Goal: Task Accomplishment & Management: Manage account settings

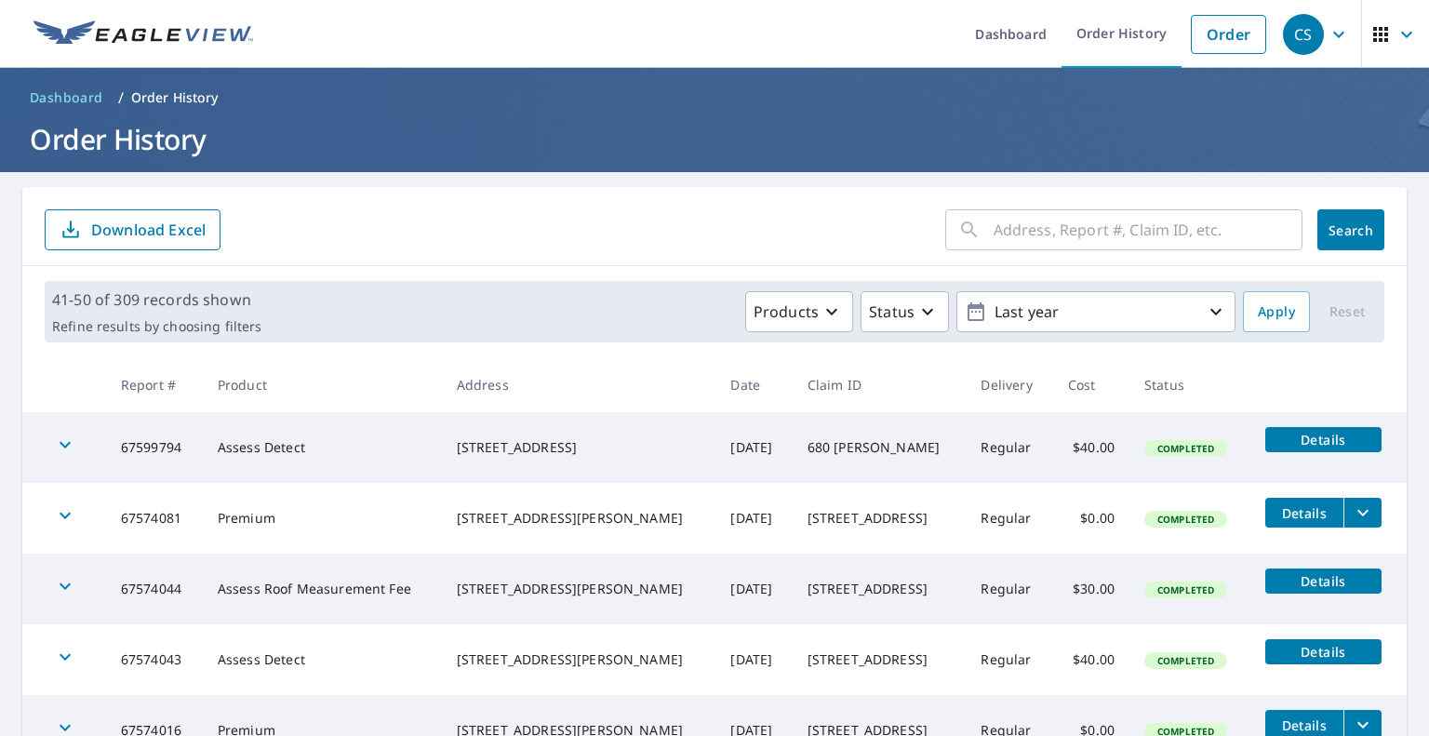
click at [1299, 33] on div "CS" at bounding box center [1303, 34] width 41 height 41
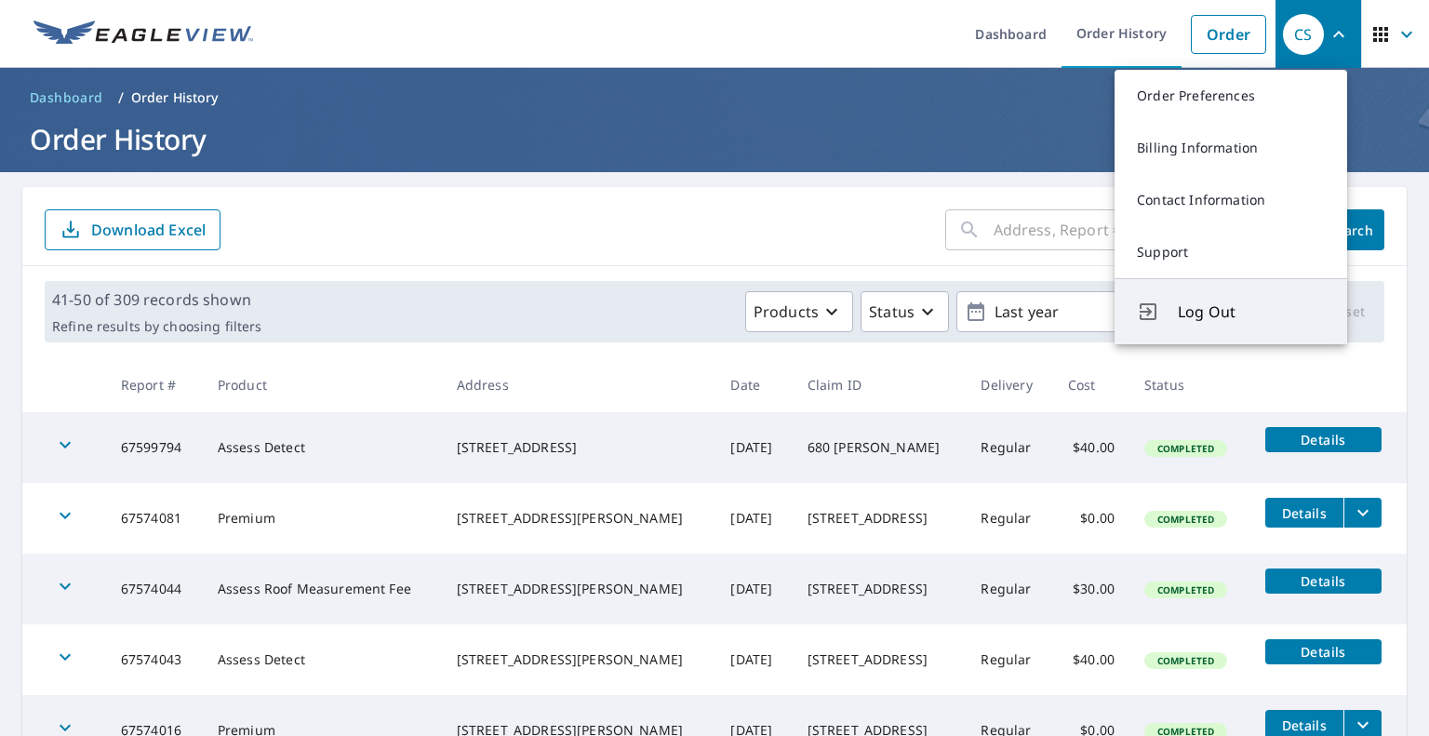
click at [1212, 312] on span "Log Out" at bounding box center [1251, 312] width 147 height 22
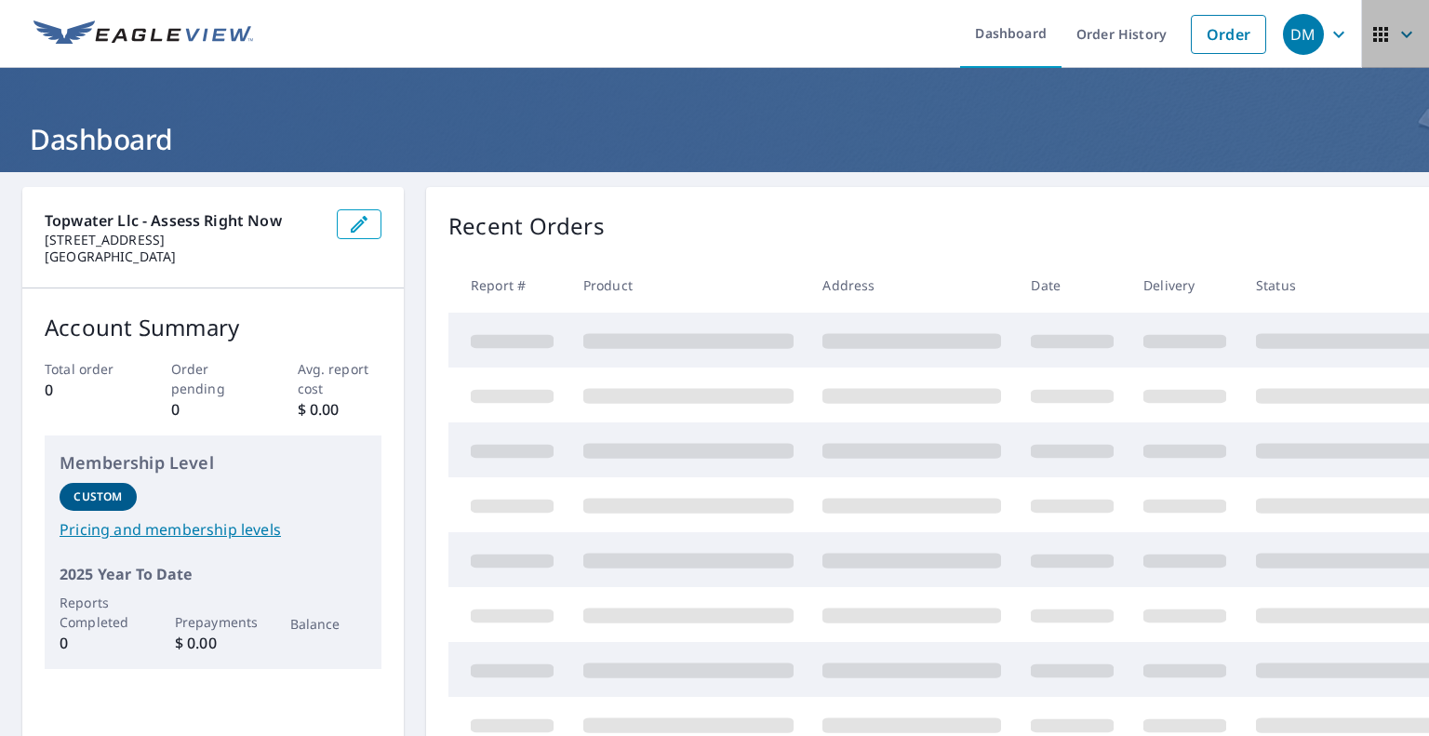
click at [1370, 30] on icon "button" at bounding box center [1381, 34] width 22 height 22
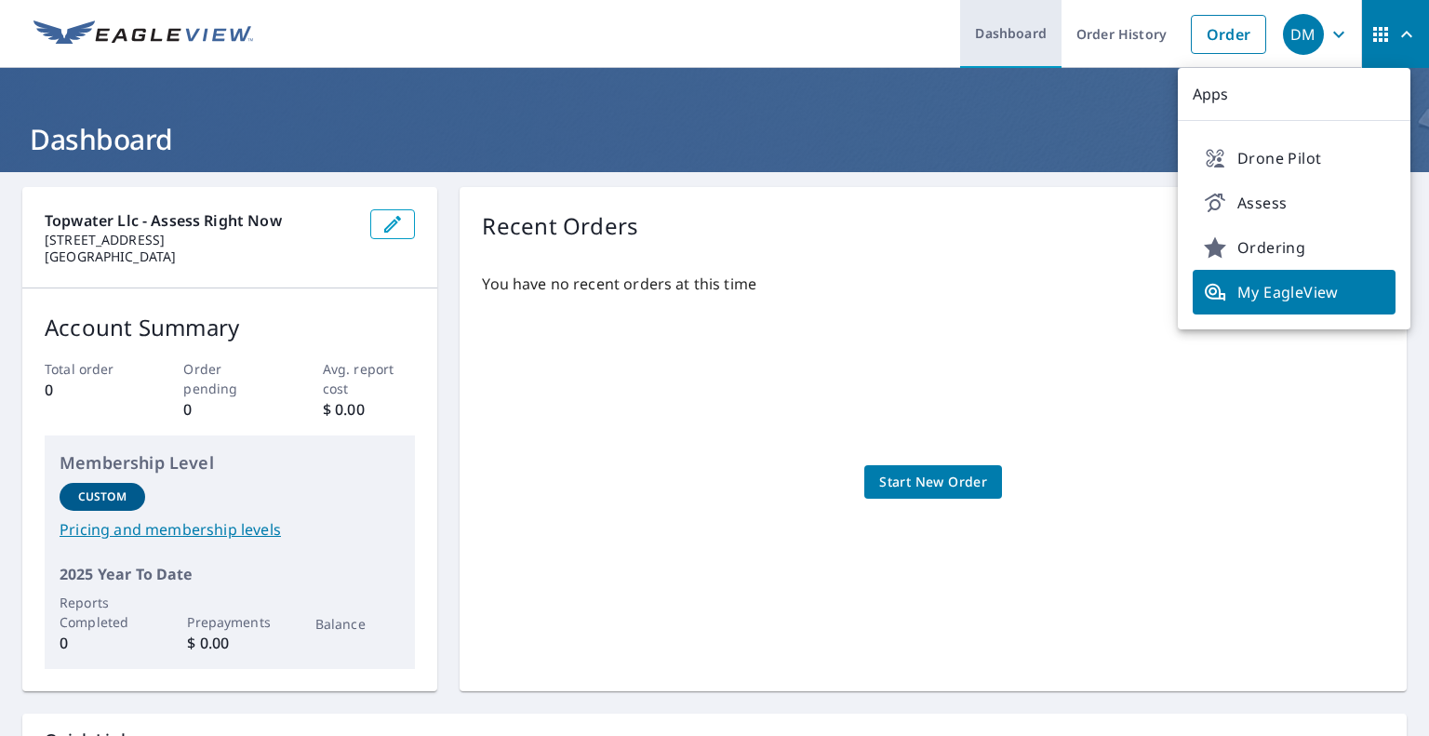
click at [990, 36] on link "Dashboard" at bounding box center [1010, 34] width 101 height 68
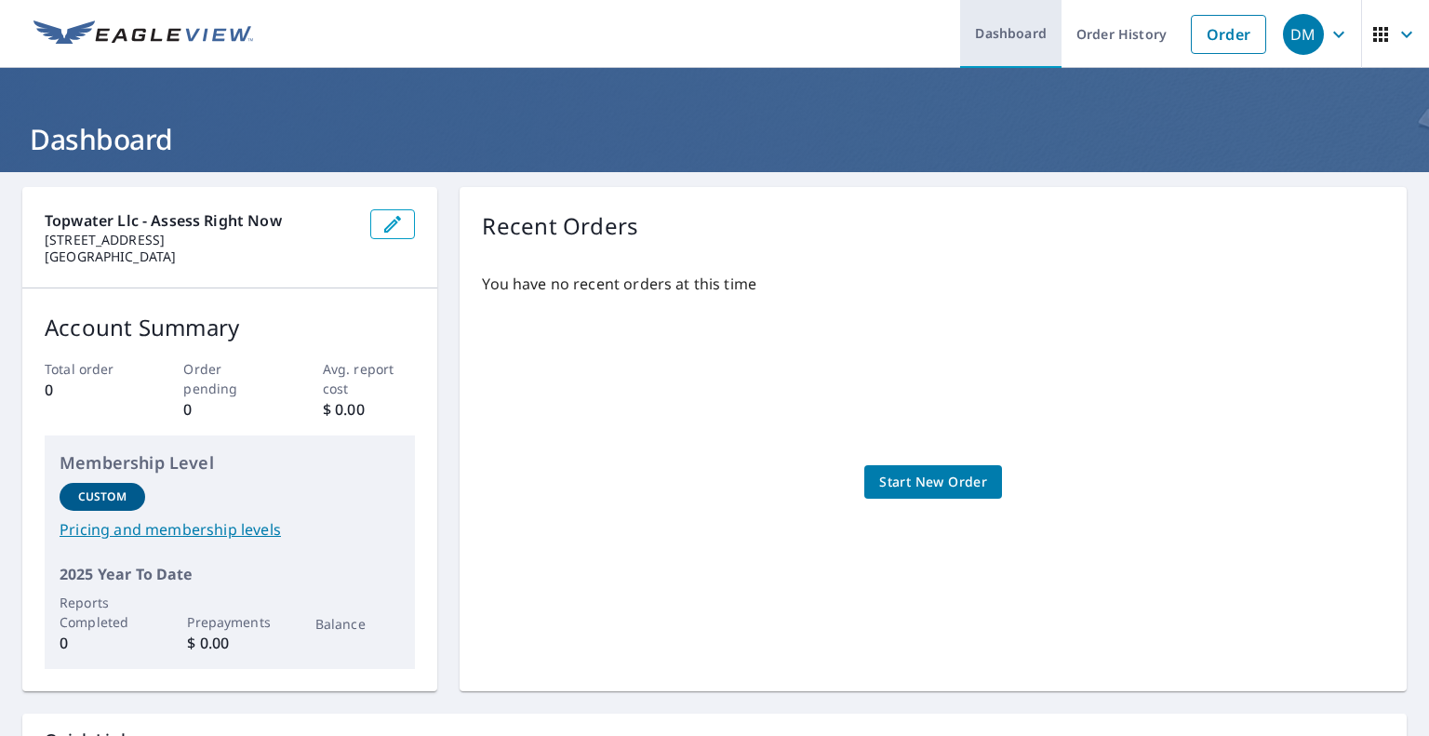
click at [992, 36] on link "Dashboard" at bounding box center [1010, 34] width 101 height 68
click at [1307, 34] on div "DM" at bounding box center [1303, 34] width 41 height 41
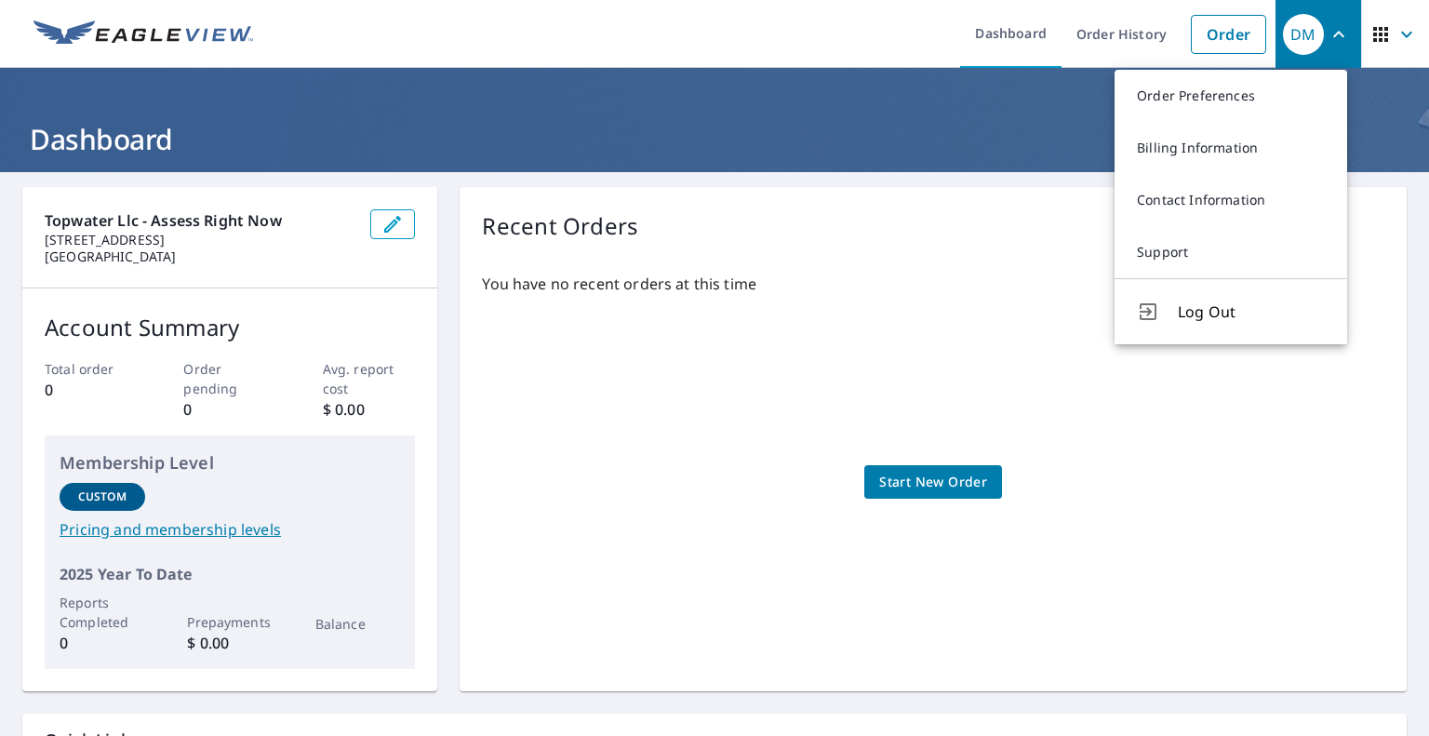
click at [557, 29] on ul "Dashboard Order History Order" at bounding box center [770, 34] width 1012 height 68
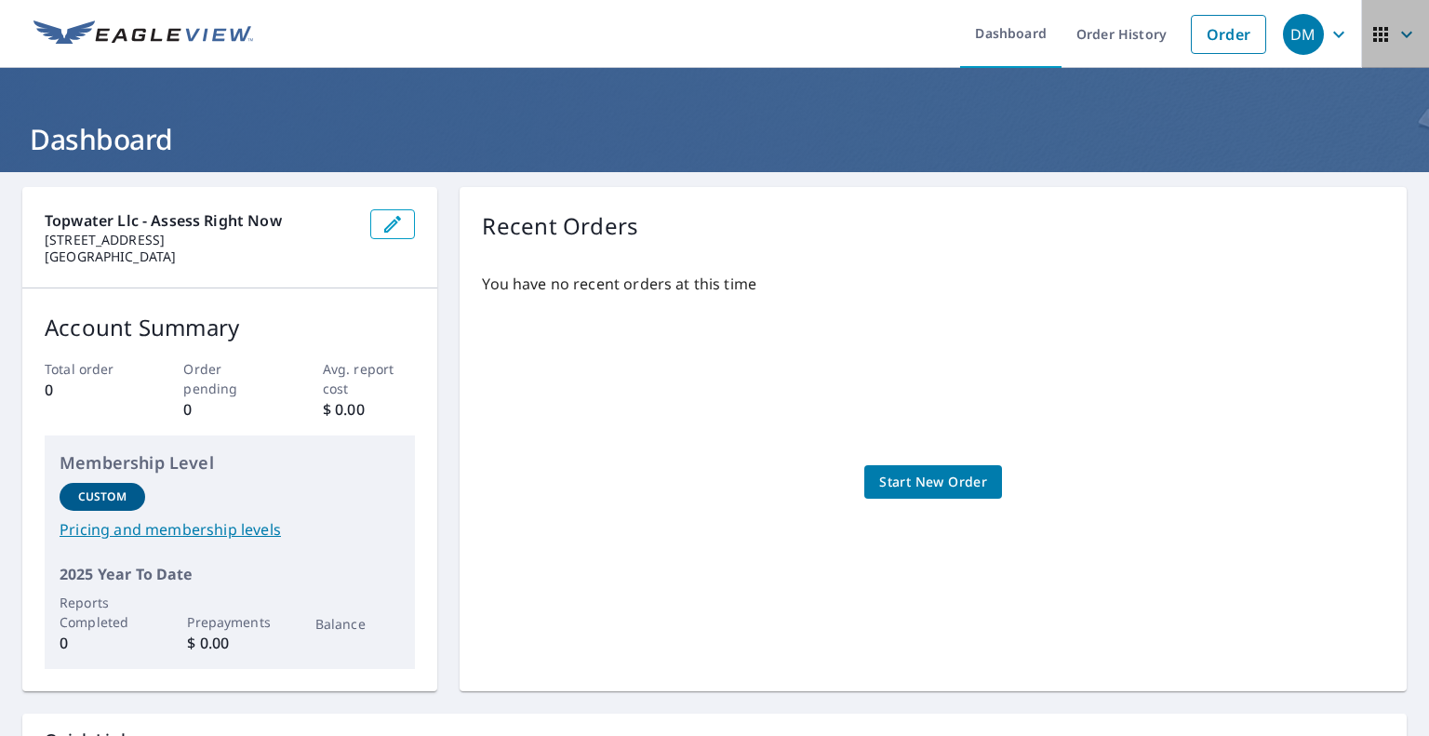
click at [1370, 29] on icon "button" at bounding box center [1381, 34] width 22 height 22
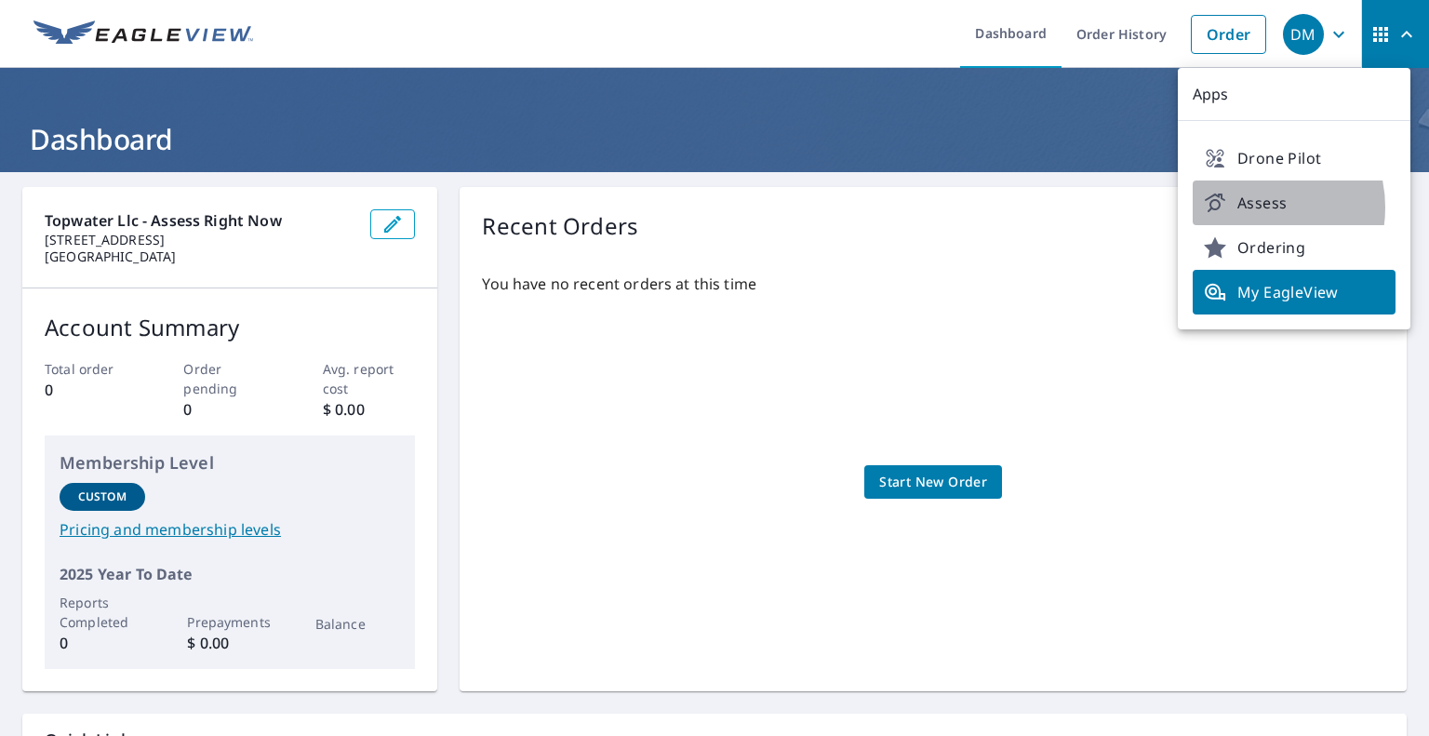
click at [1250, 207] on span "Assess" at bounding box center [1294, 203] width 181 height 22
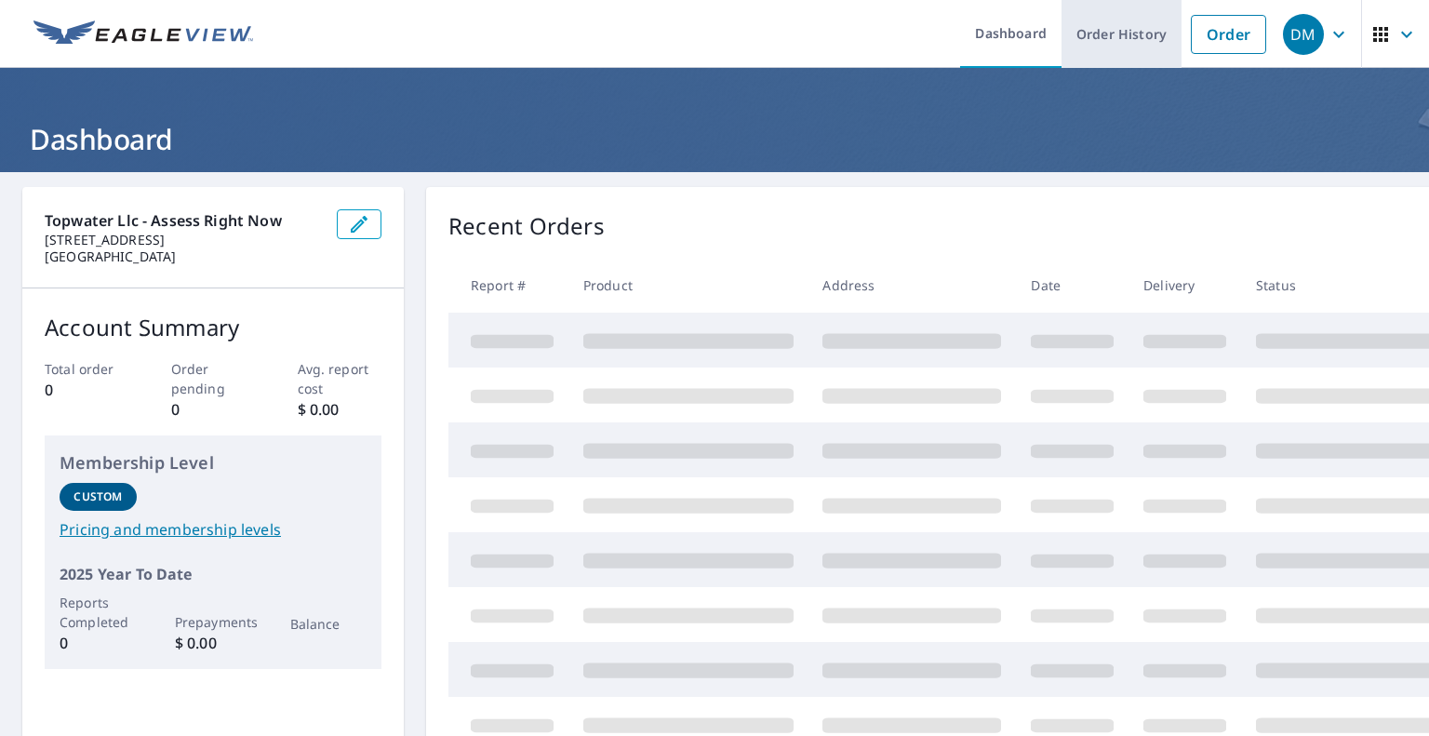
click at [1120, 30] on link "Order History" at bounding box center [1122, 34] width 120 height 68
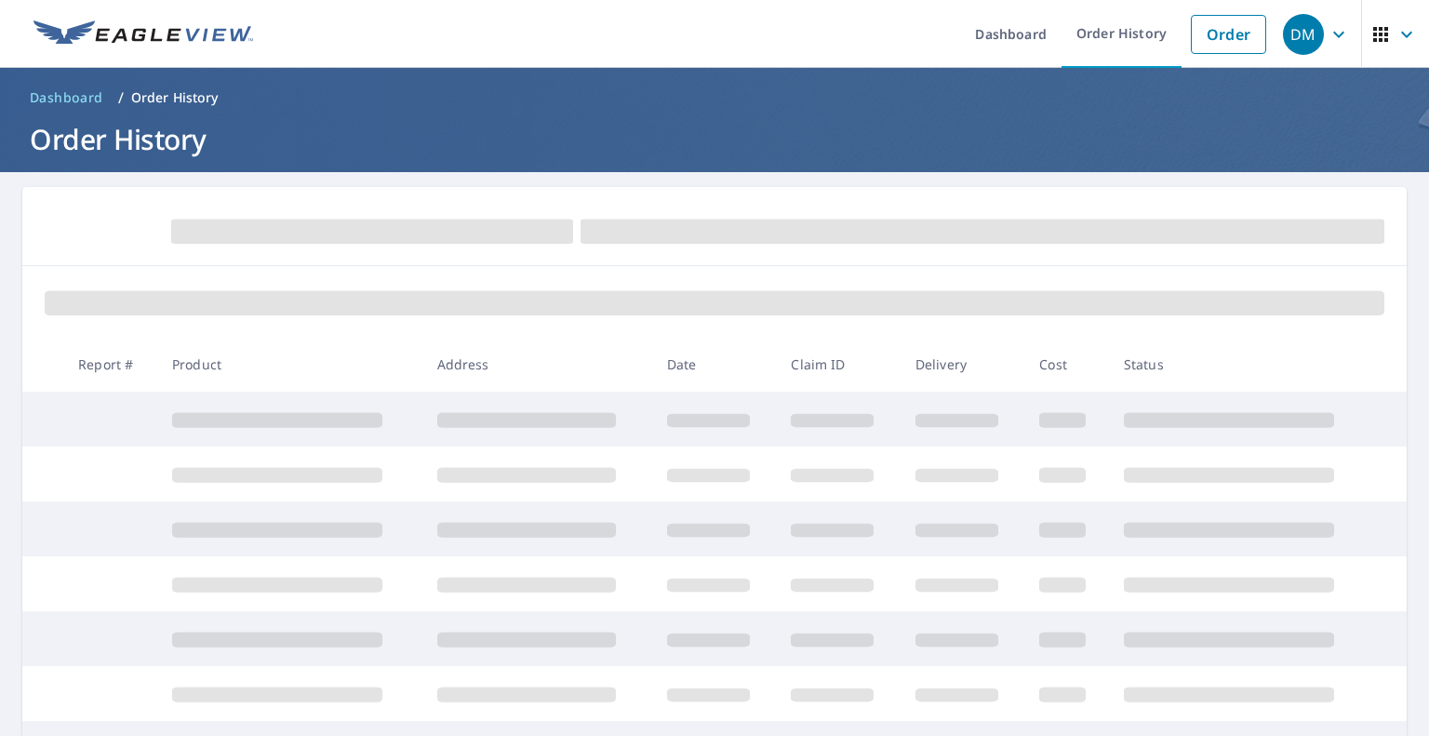
click at [1370, 36] on icon "button" at bounding box center [1381, 34] width 22 height 22
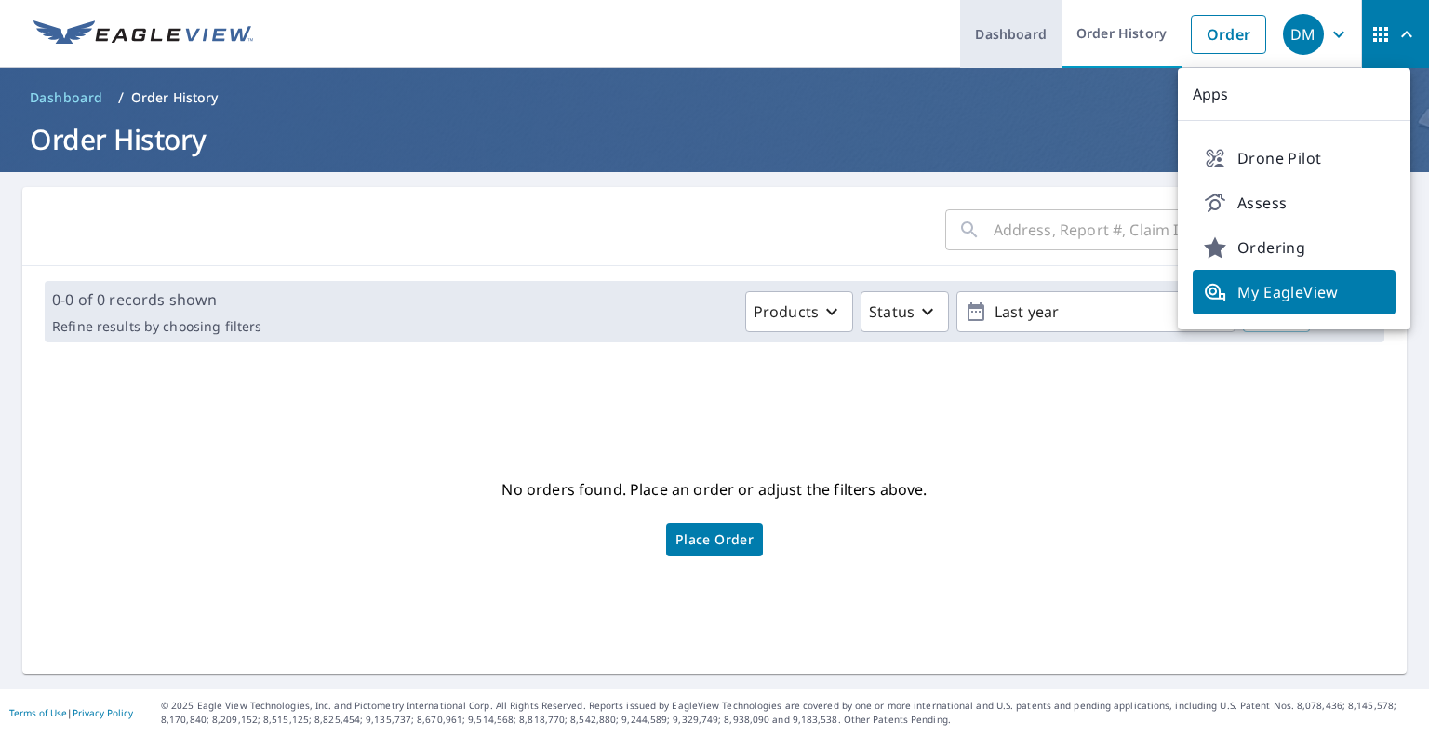
click at [1007, 39] on link "Dashboard" at bounding box center [1010, 34] width 101 height 68
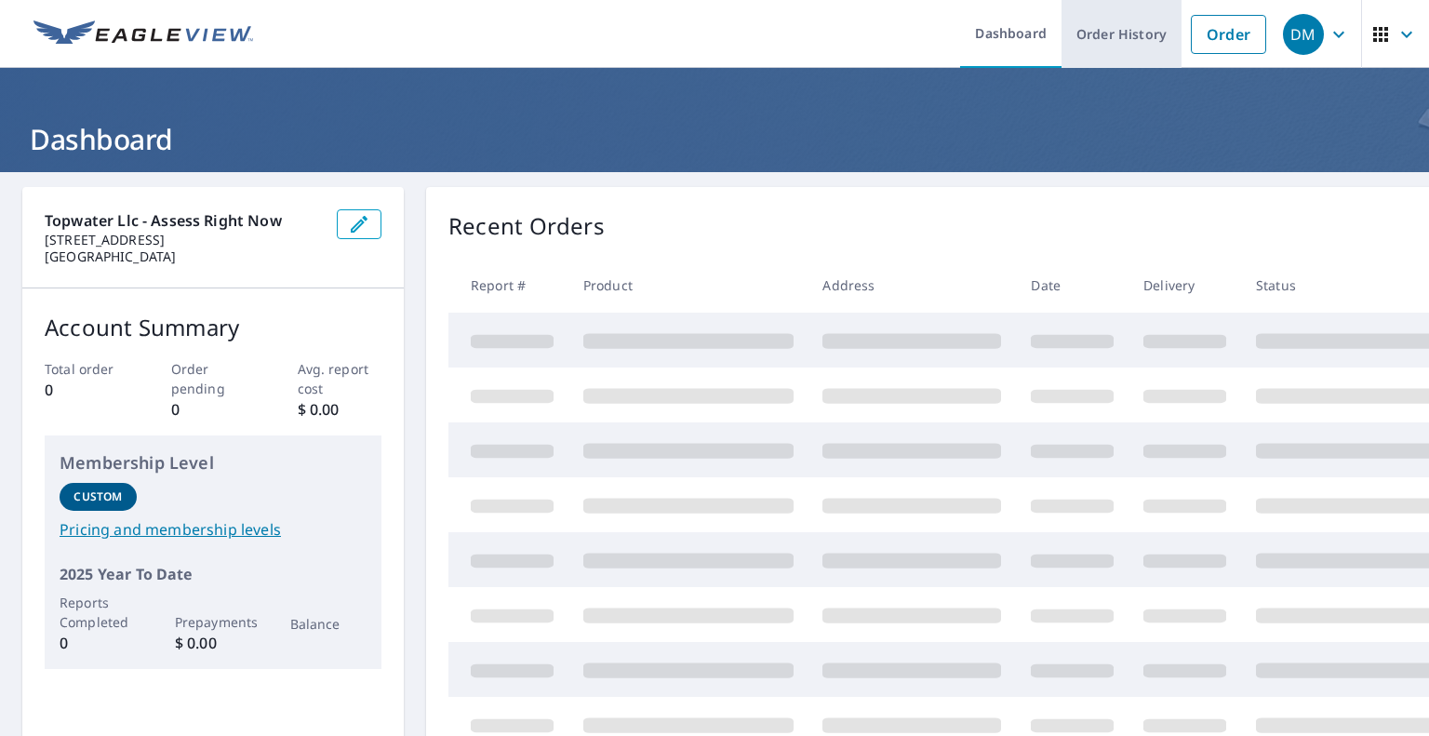
click at [1115, 36] on link "Order History" at bounding box center [1122, 34] width 120 height 68
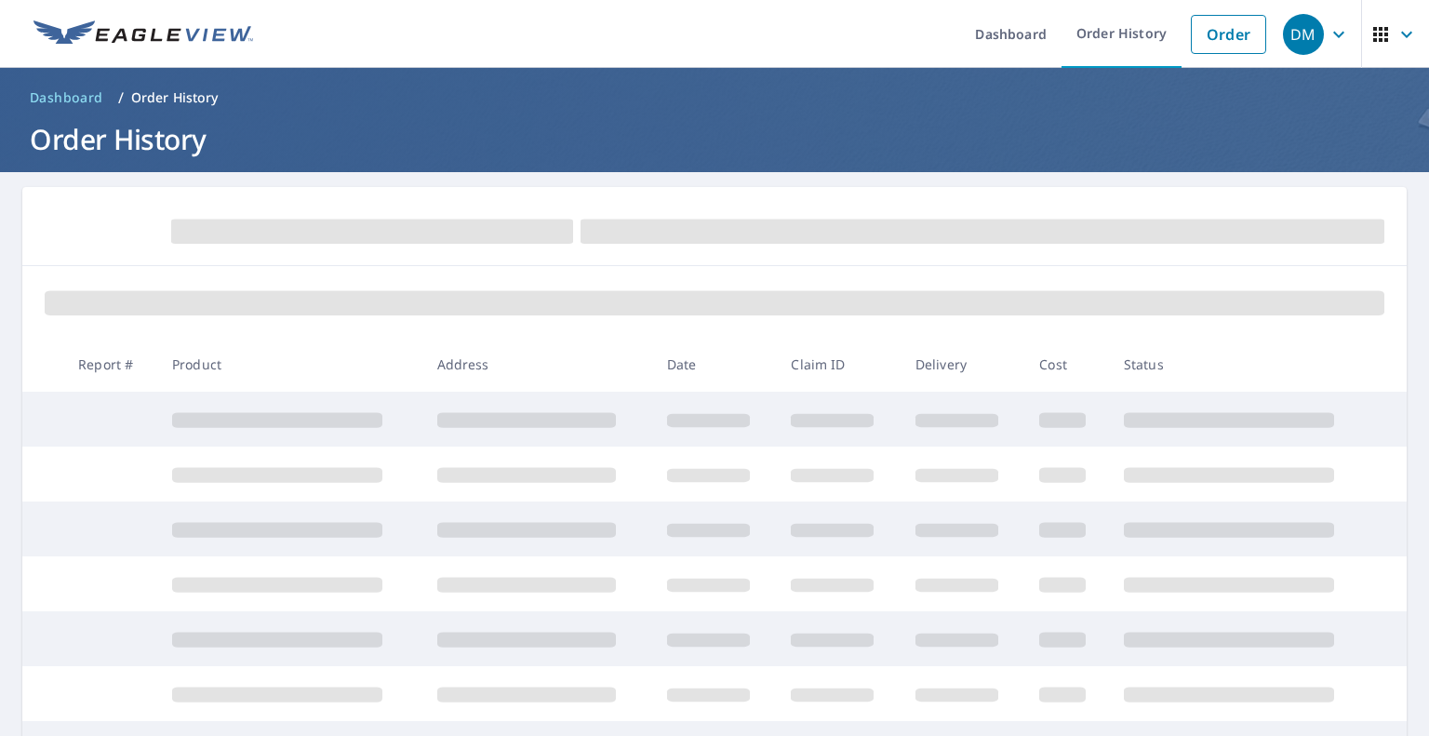
click at [1314, 34] on span "DM" at bounding box center [1318, 34] width 71 height 45
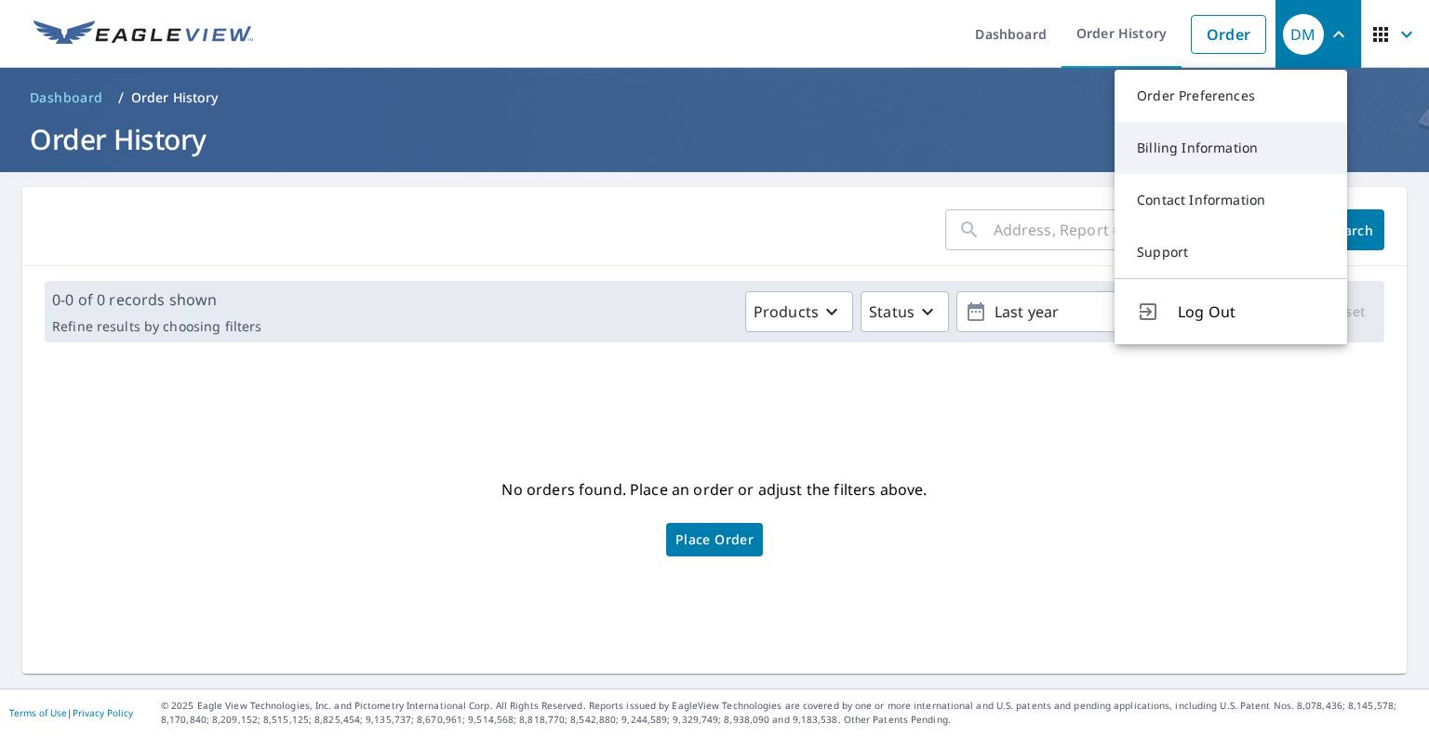
click at [1174, 144] on link "Billing Information" at bounding box center [1231, 148] width 233 height 52
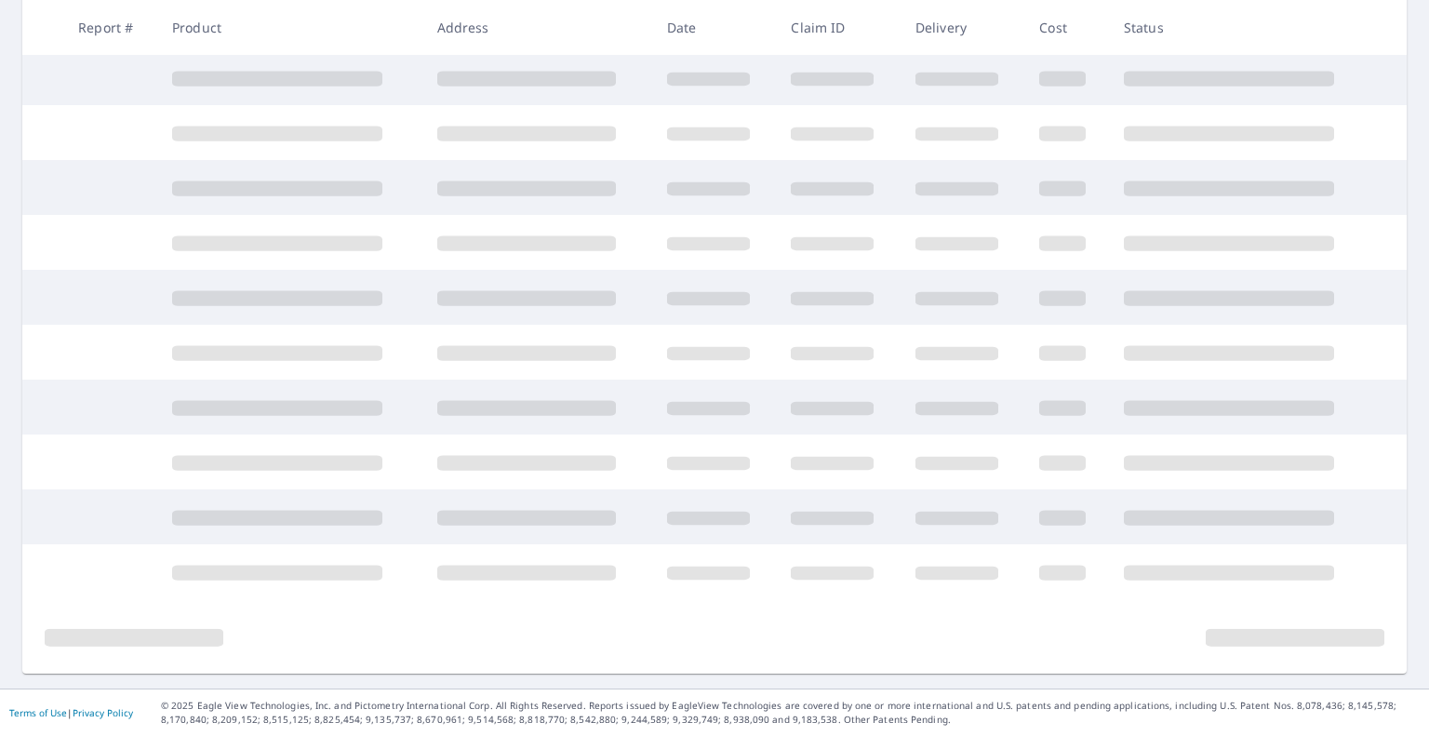
scroll to position [341, 0]
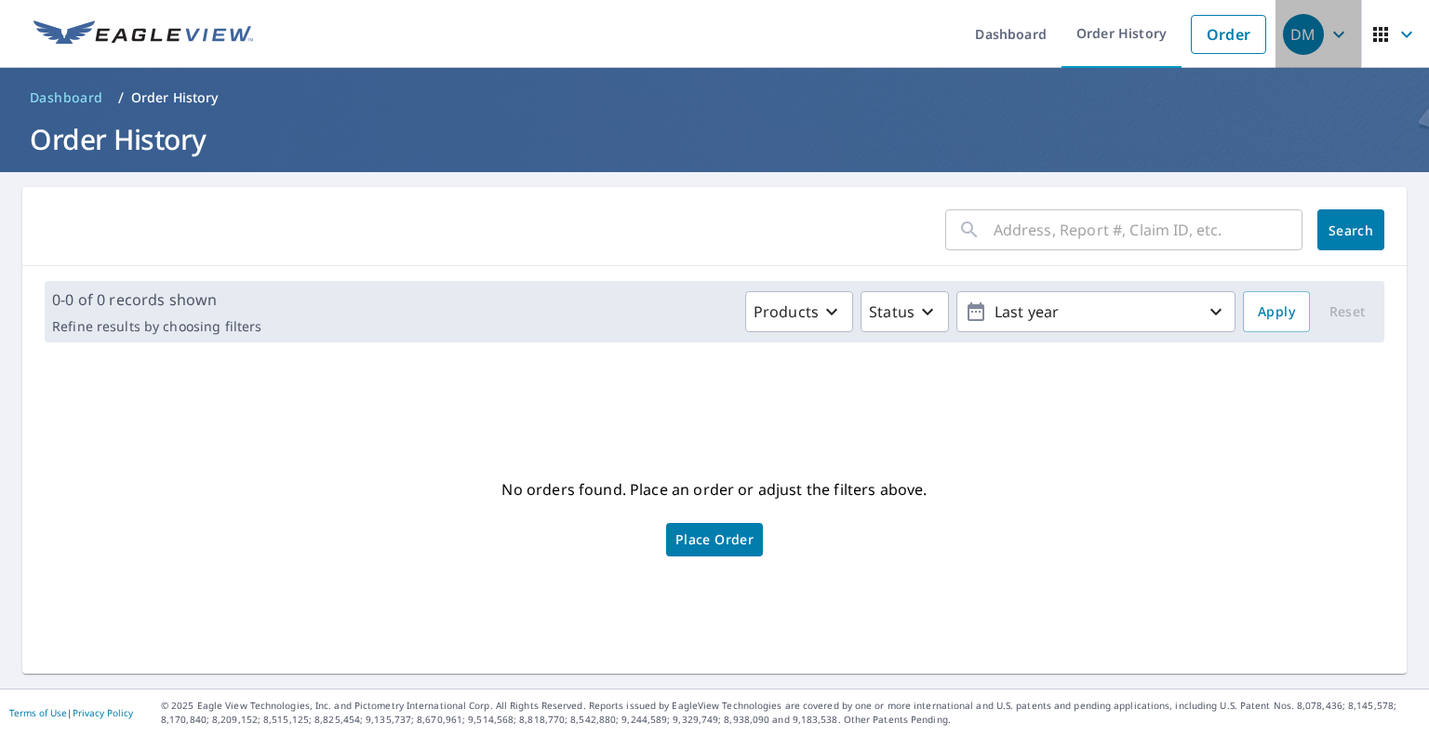
click at [1301, 29] on div "DM" at bounding box center [1303, 34] width 41 height 41
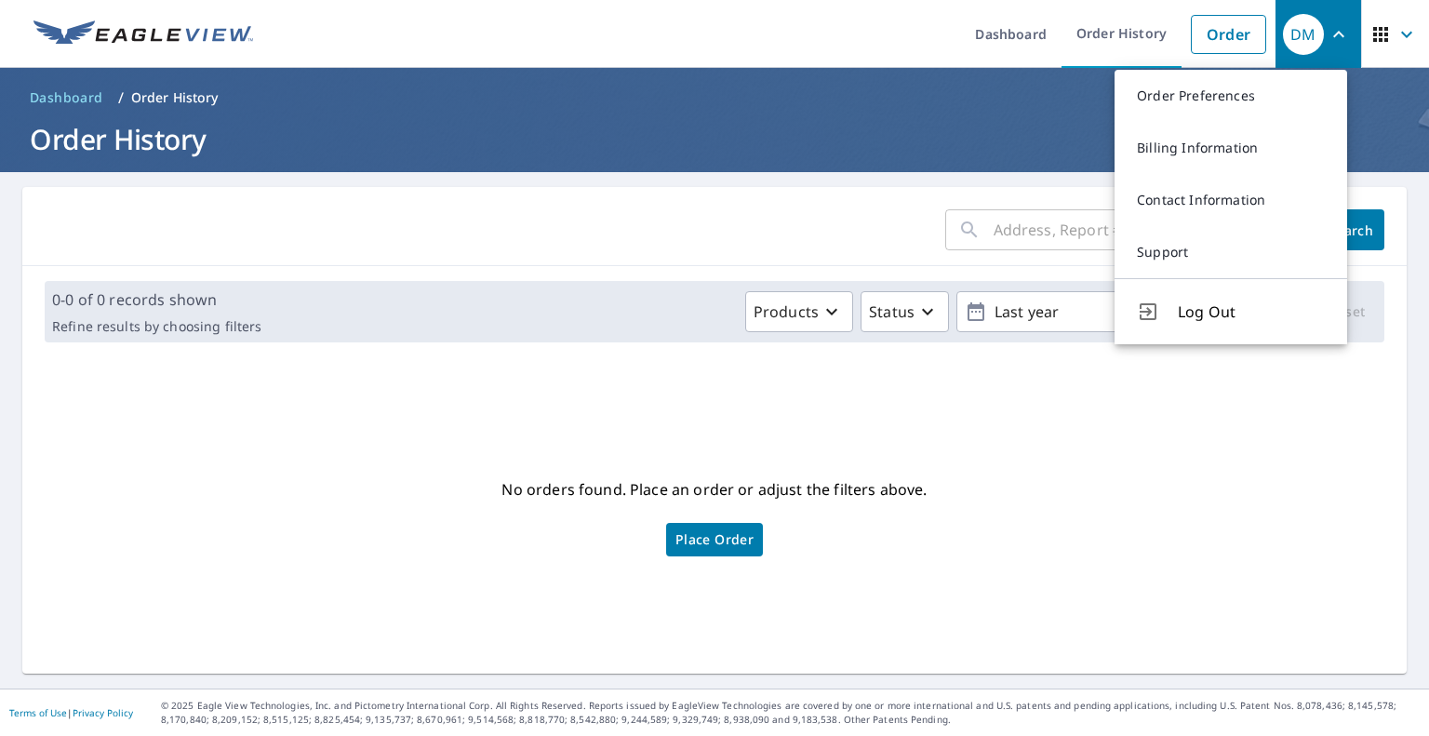
click at [1195, 157] on link "Billing Information" at bounding box center [1231, 148] width 233 height 52
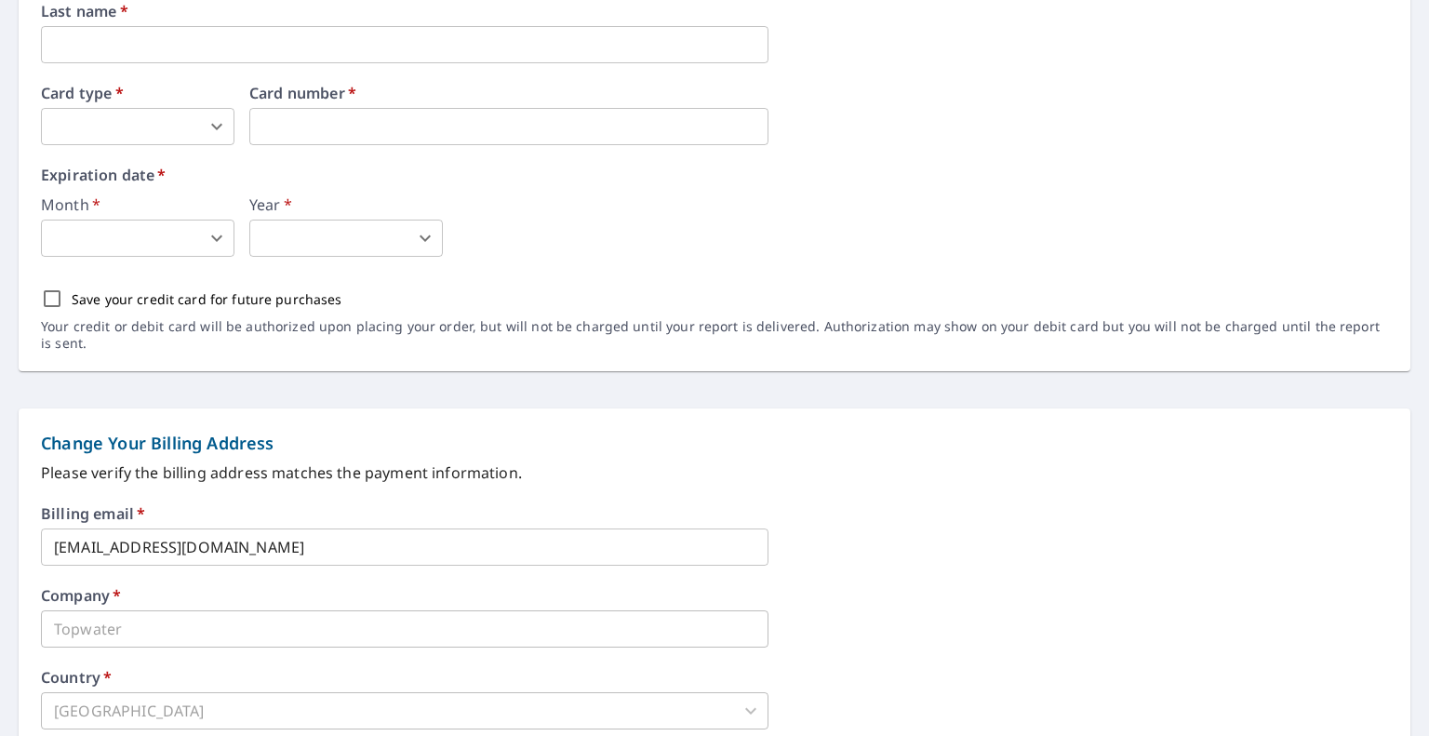
scroll to position [97, 0]
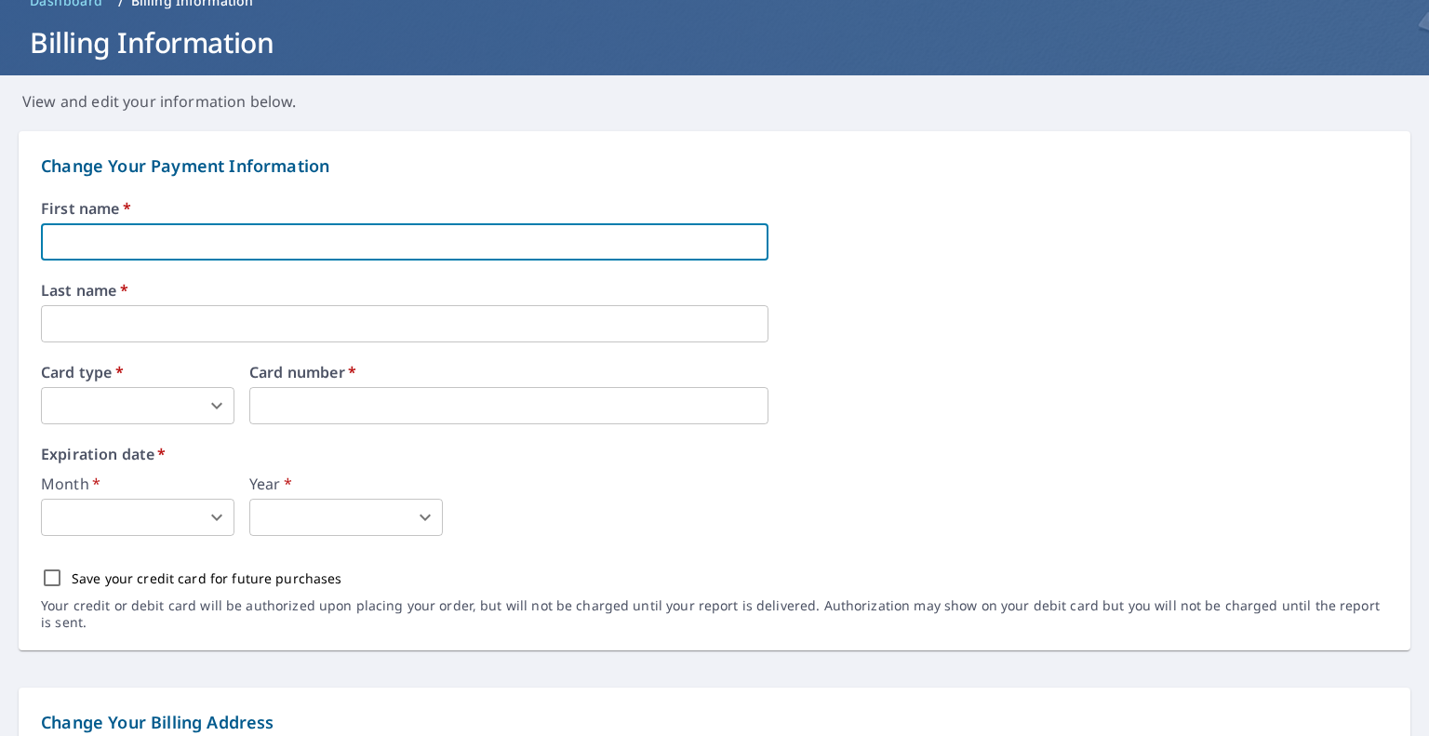
click at [74, 242] on input "text" at bounding box center [405, 241] width 728 height 37
type input "Christopher"
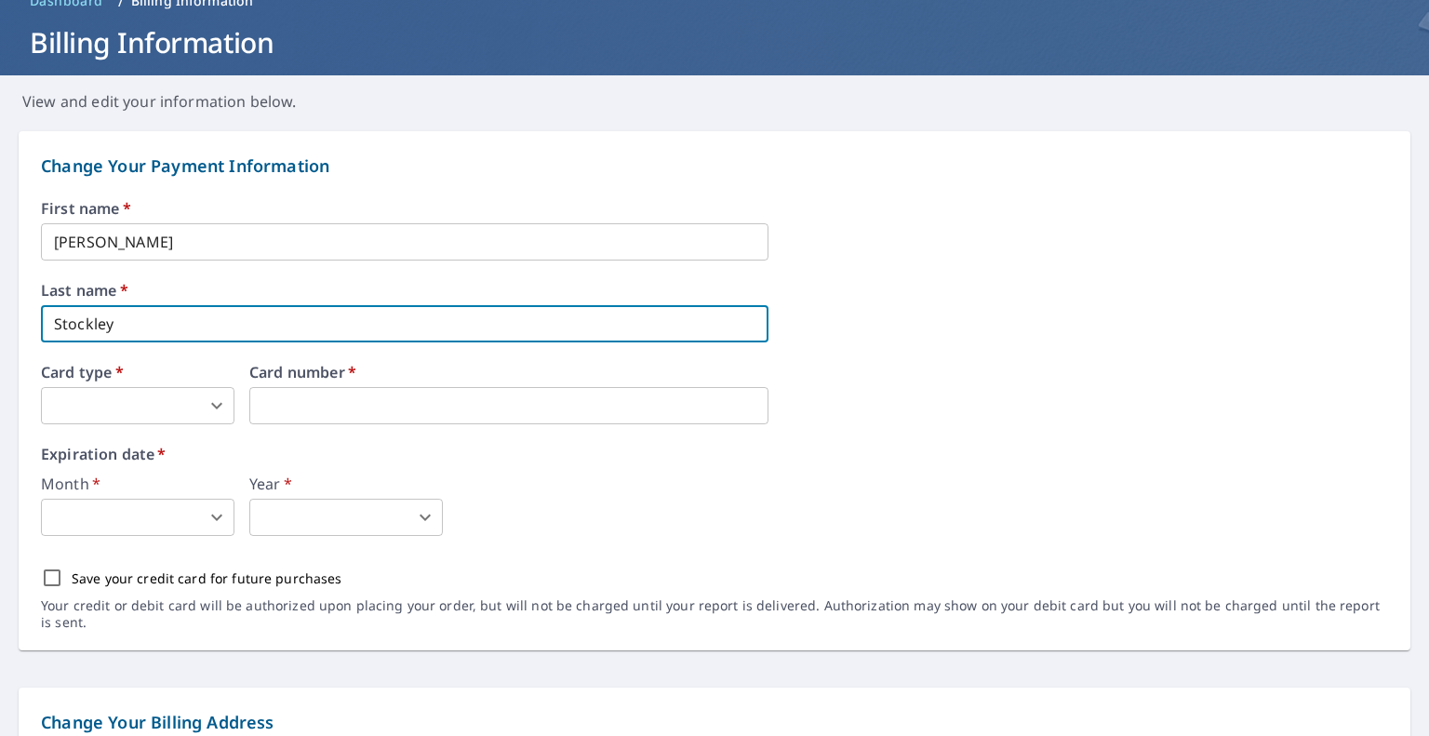
type input "Stockley"
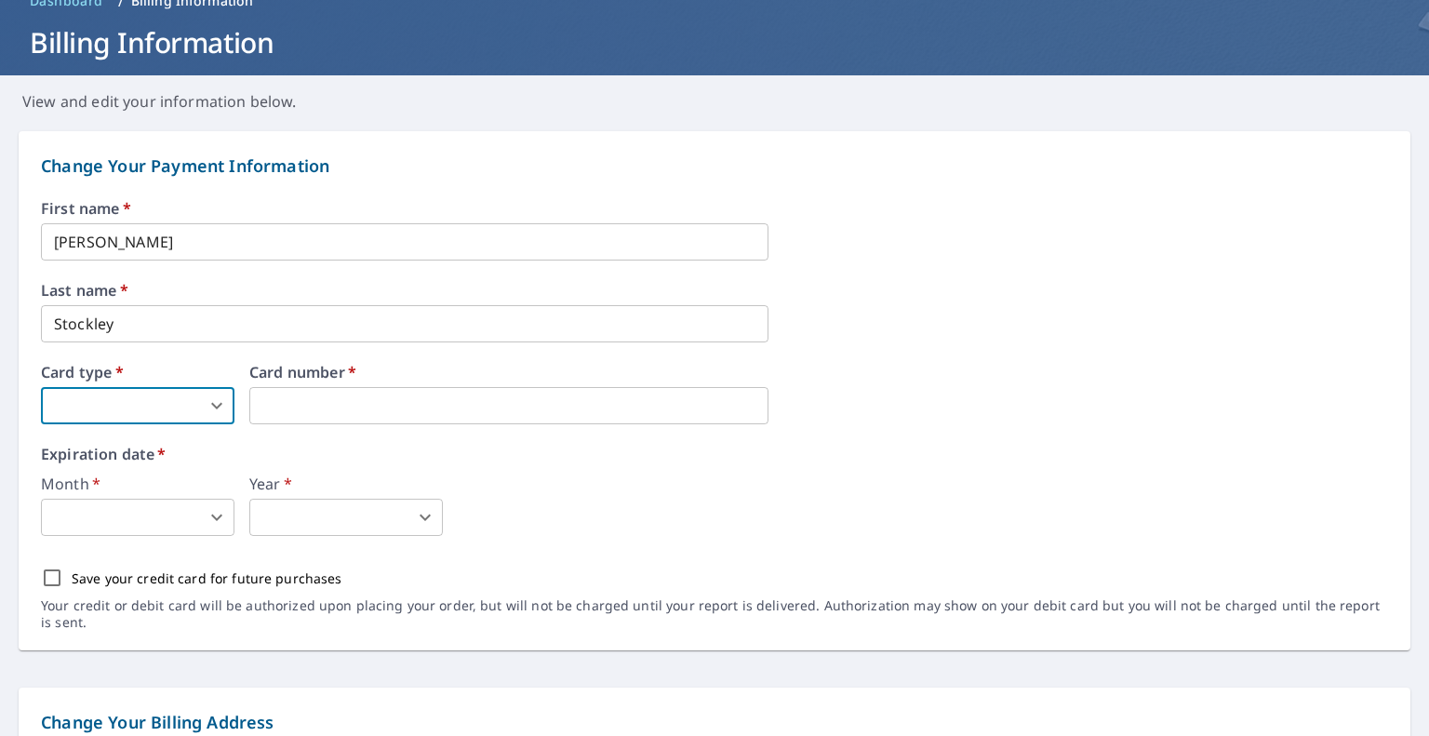
click at [190, 409] on body "DM DM Dashboard Order History Order DM Dashboard / Billing Information Billing …" at bounding box center [714, 368] width 1429 height 736
click at [156, 449] on li "American Express" at bounding box center [138, 449] width 194 height 34
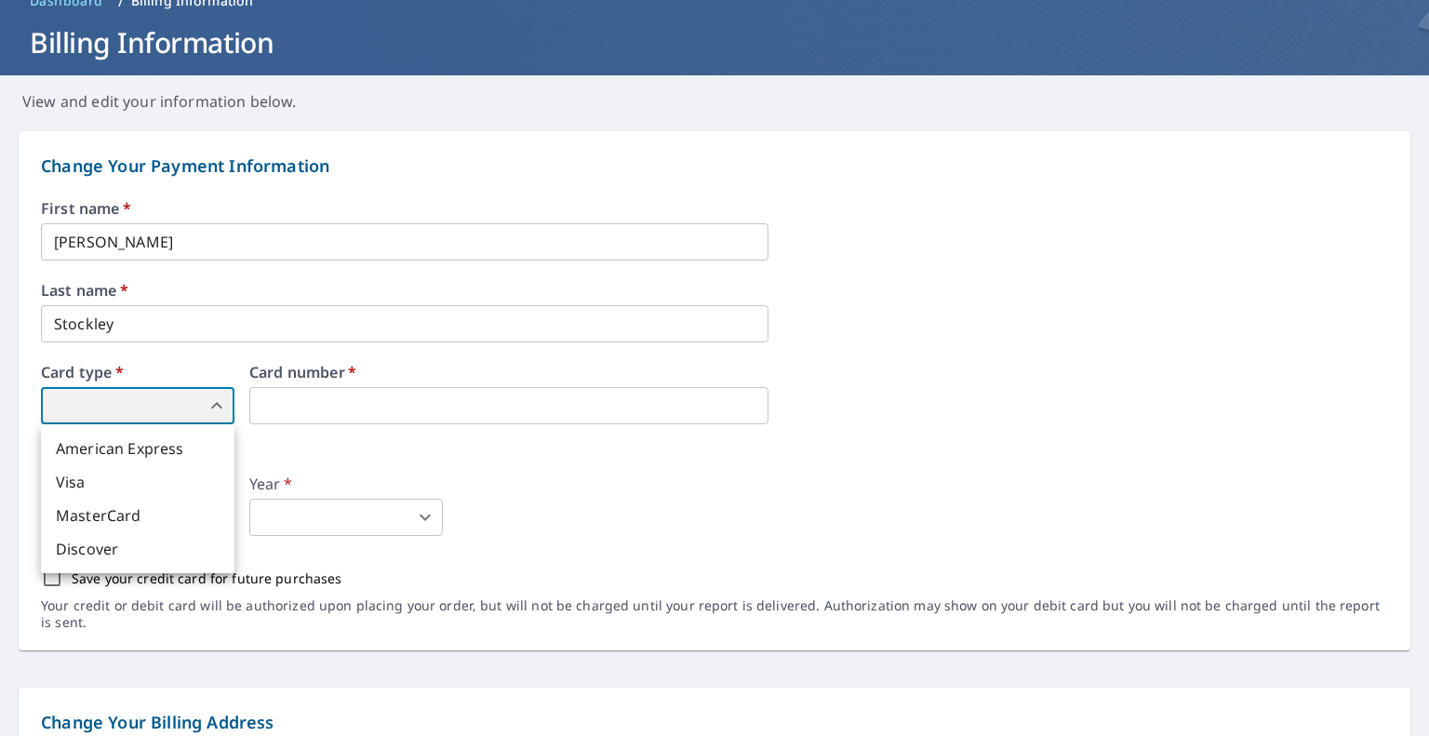
type input "1"
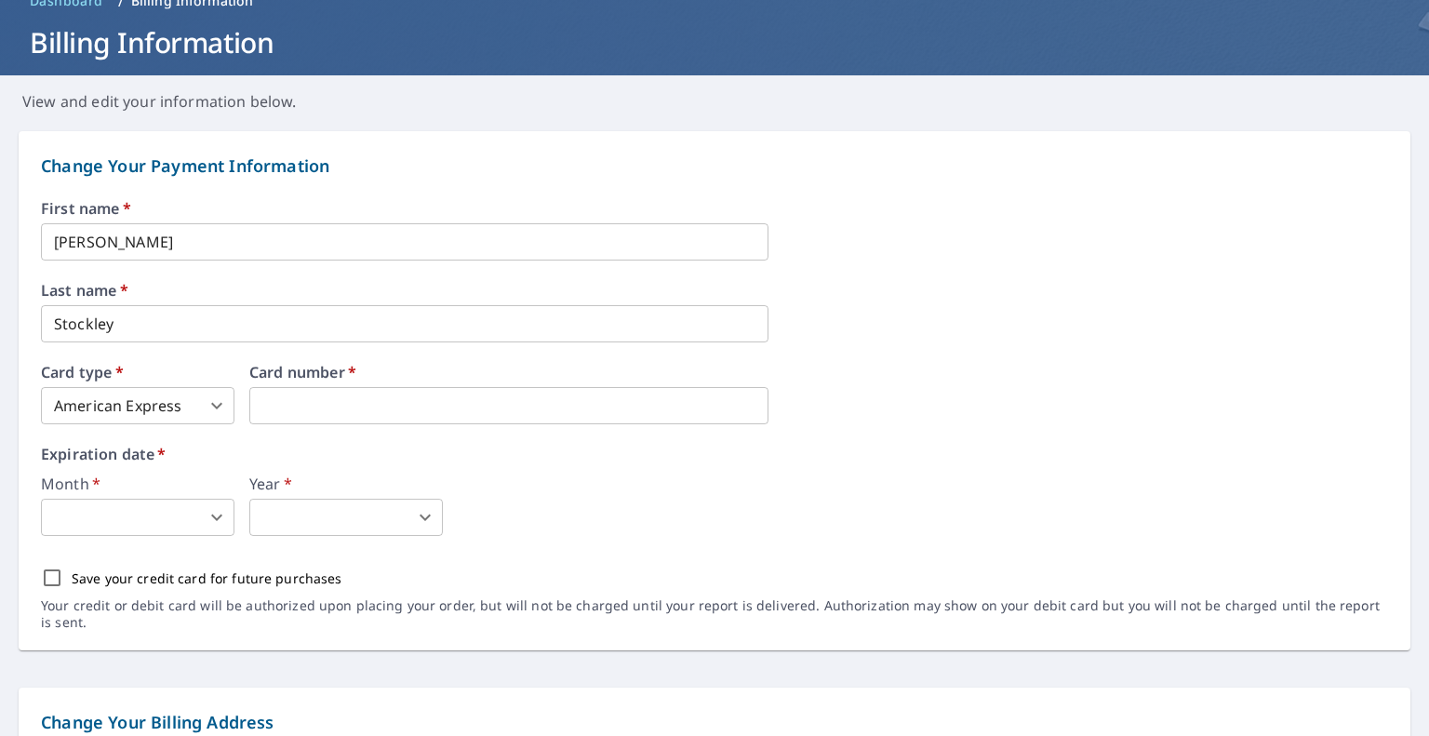
click at [219, 407] on body "DM DM Dashboard Order History Order DM Dashboard / Billing Information Billing …" at bounding box center [714, 368] width 1429 height 736
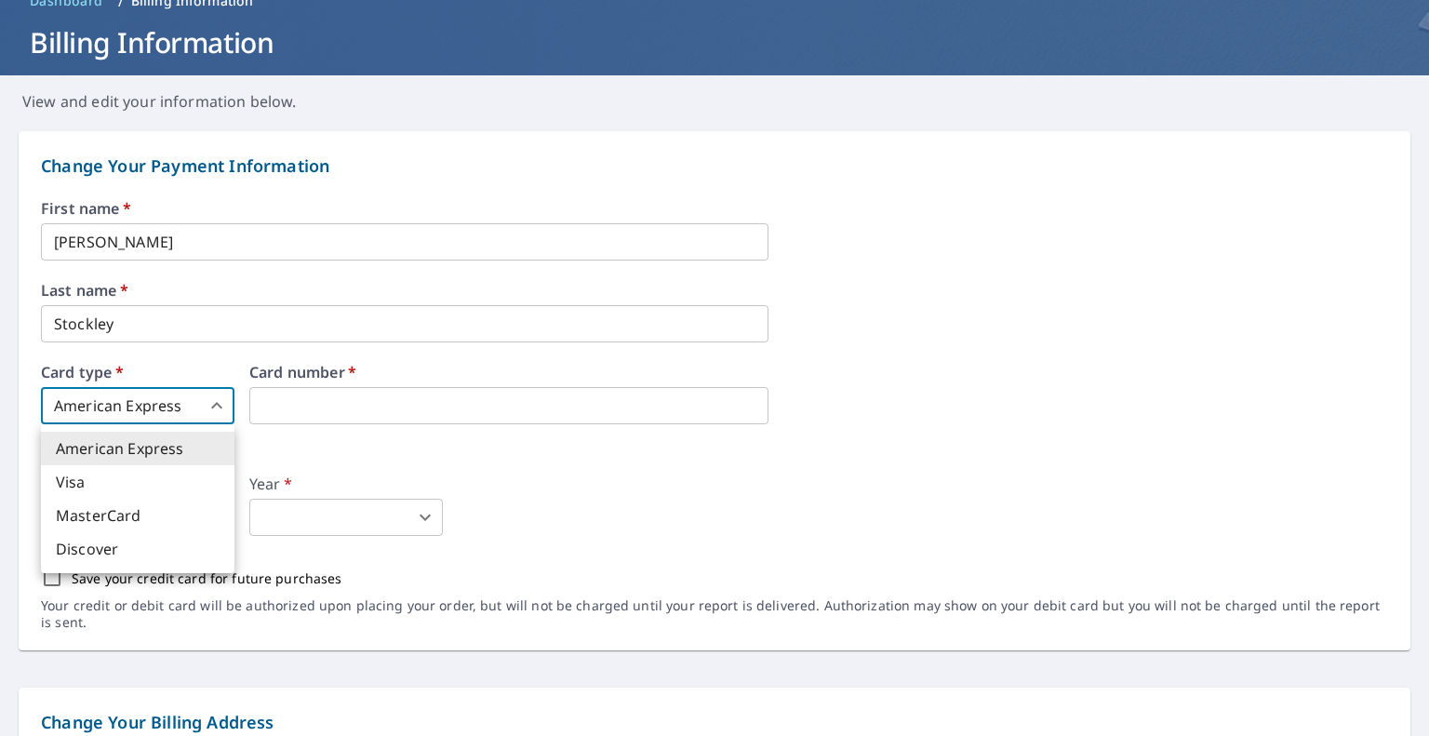
click at [219, 407] on div at bounding box center [714, 368] width 1429 height 736
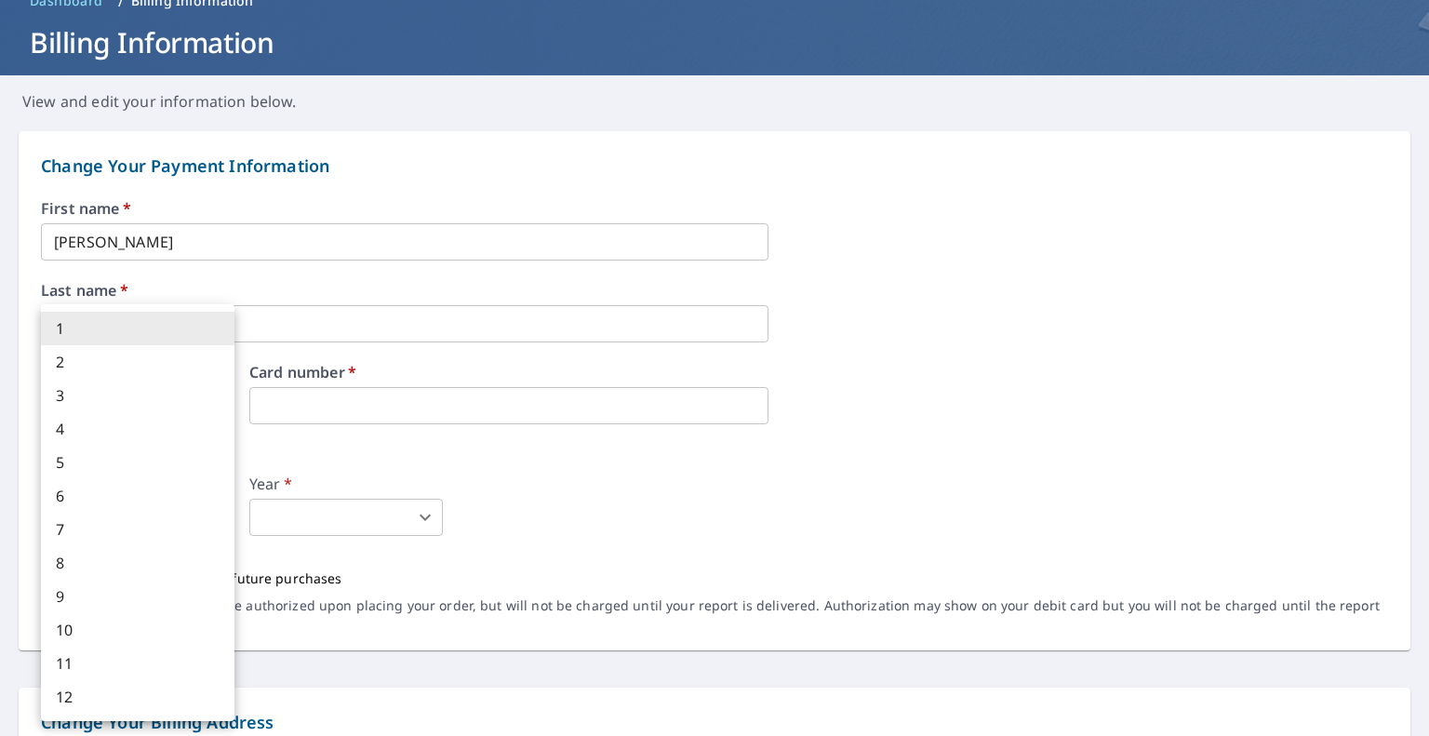
click at [221, 523] on body "DM DM Dashboard Order History Order DM Dashboard / Billing Information Billing …" at bounding box center [714, 368] width 1429 height 736
click at [85, 606] on li "9" at bounding box center [138, 597] width 194 height 34
type input "9"
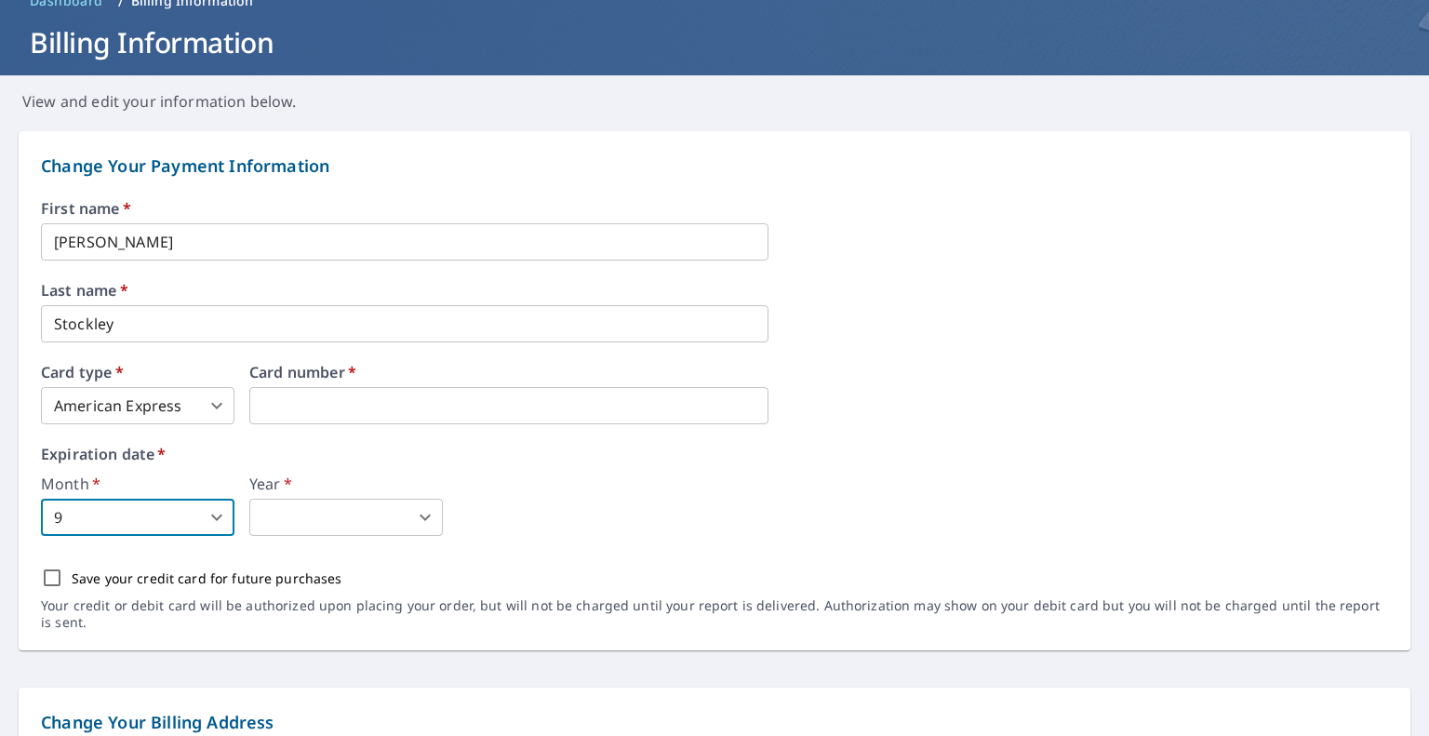
click at [316, 526] on body "DM DM Dashboard Order History Order DM Dashboard / Billing Information Billing …" at bounding box center [714, 368] width 1429 height 736
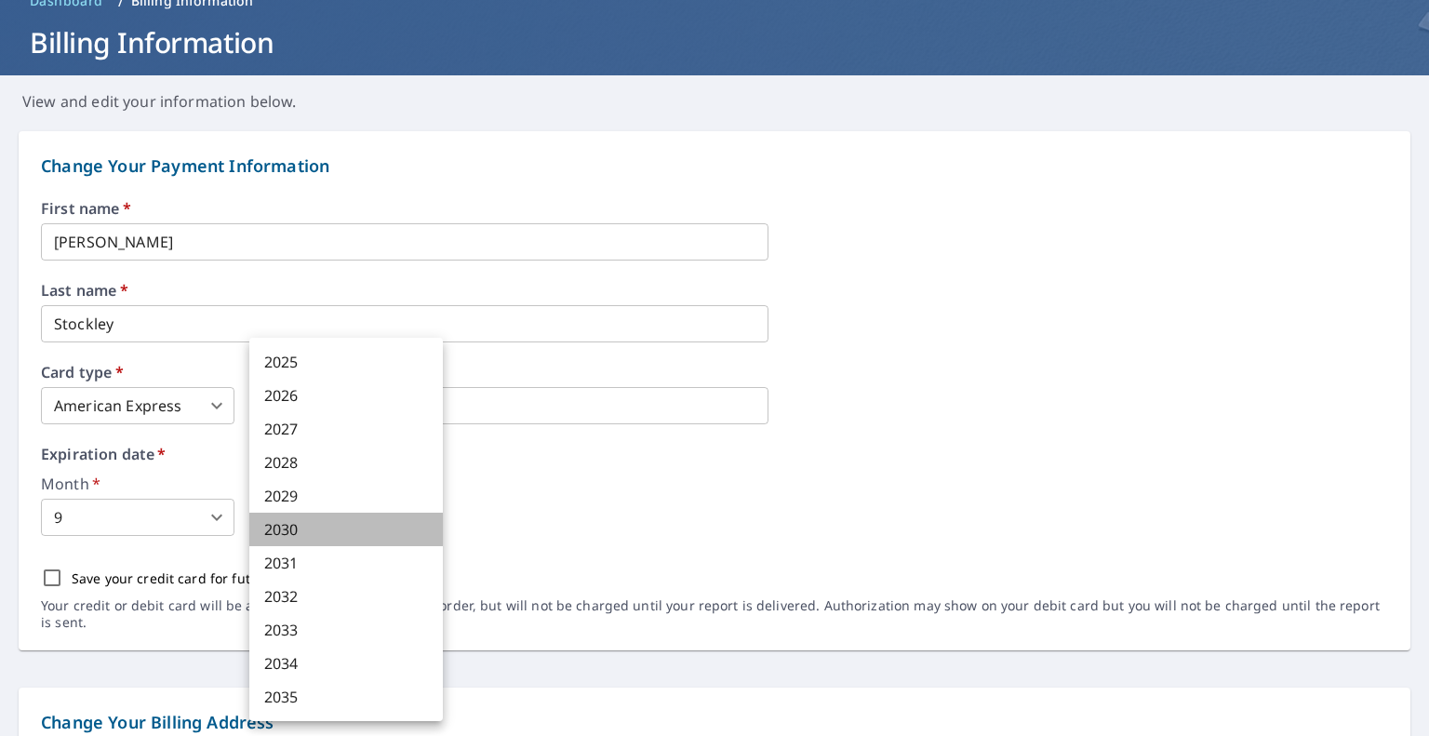
click at [302, 525] on li "2030" at bounding box center [346, 530] width 194 height 34
type input "2030"
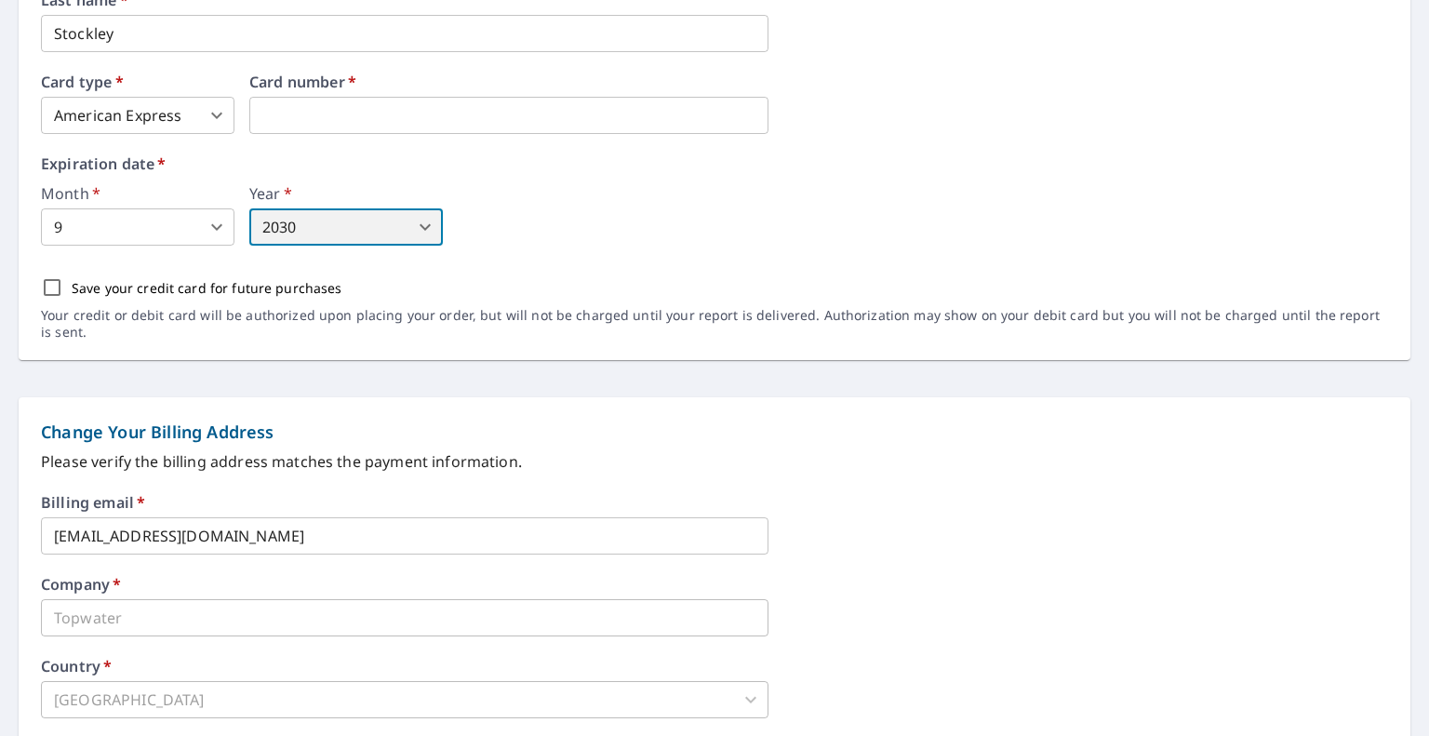
scroll to position [395, 0]
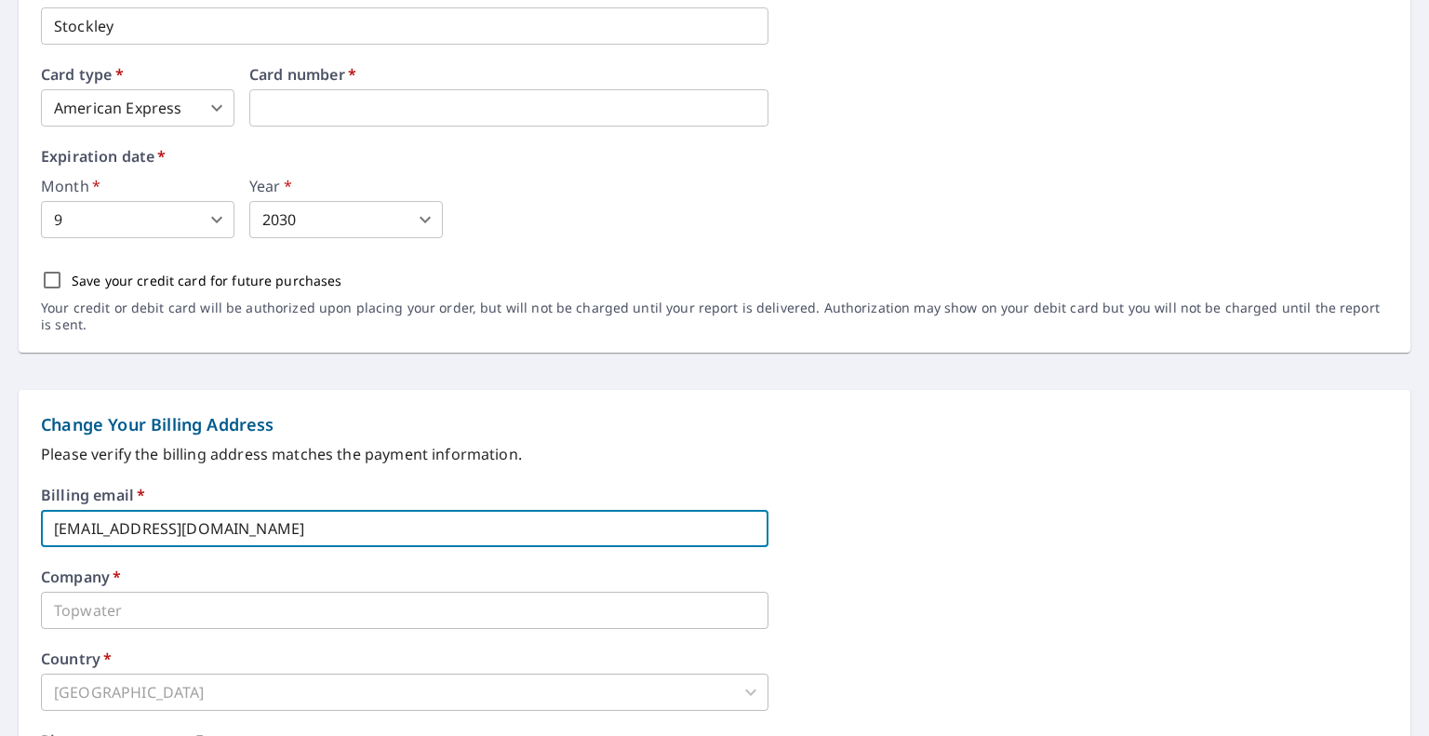
click at [282, 531] on input "drone_master@tw-built.com" at bounding box center [405, 528] width 728 height 37
drag, startPoint x: 153, startPoint y: 530, endPoint x: 0, endPoint y: 540, distance: 153.0
click at [0, 540] on form "Change Your Payment Information First name   * Christopher ​ Last name   * Stoc…" at bounding box center [714, 475] width 1429 height 1321
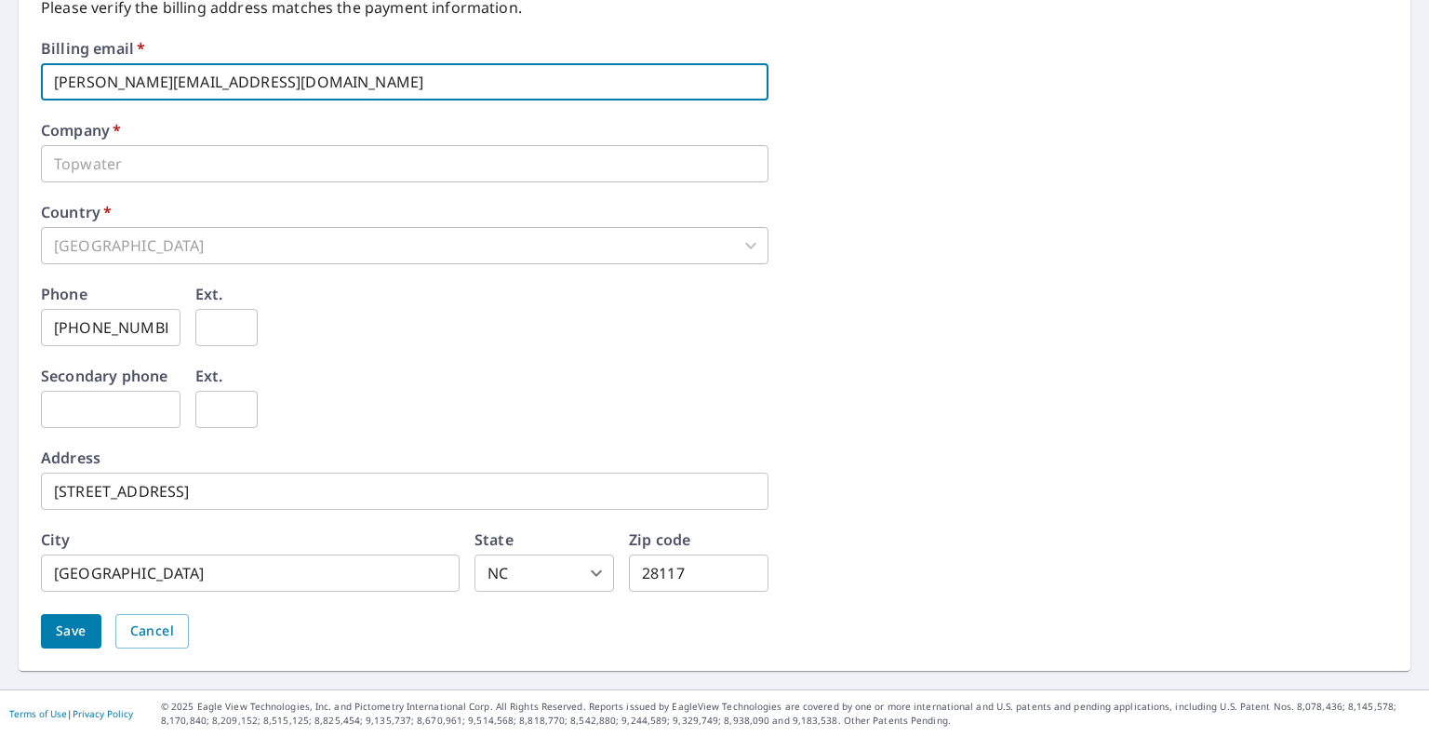
scroll to position [840, 0]
type input "chris@tw-built.com"
click at [74, 626] on span "Save" at bounding box center [71, 632] width 31 height 23
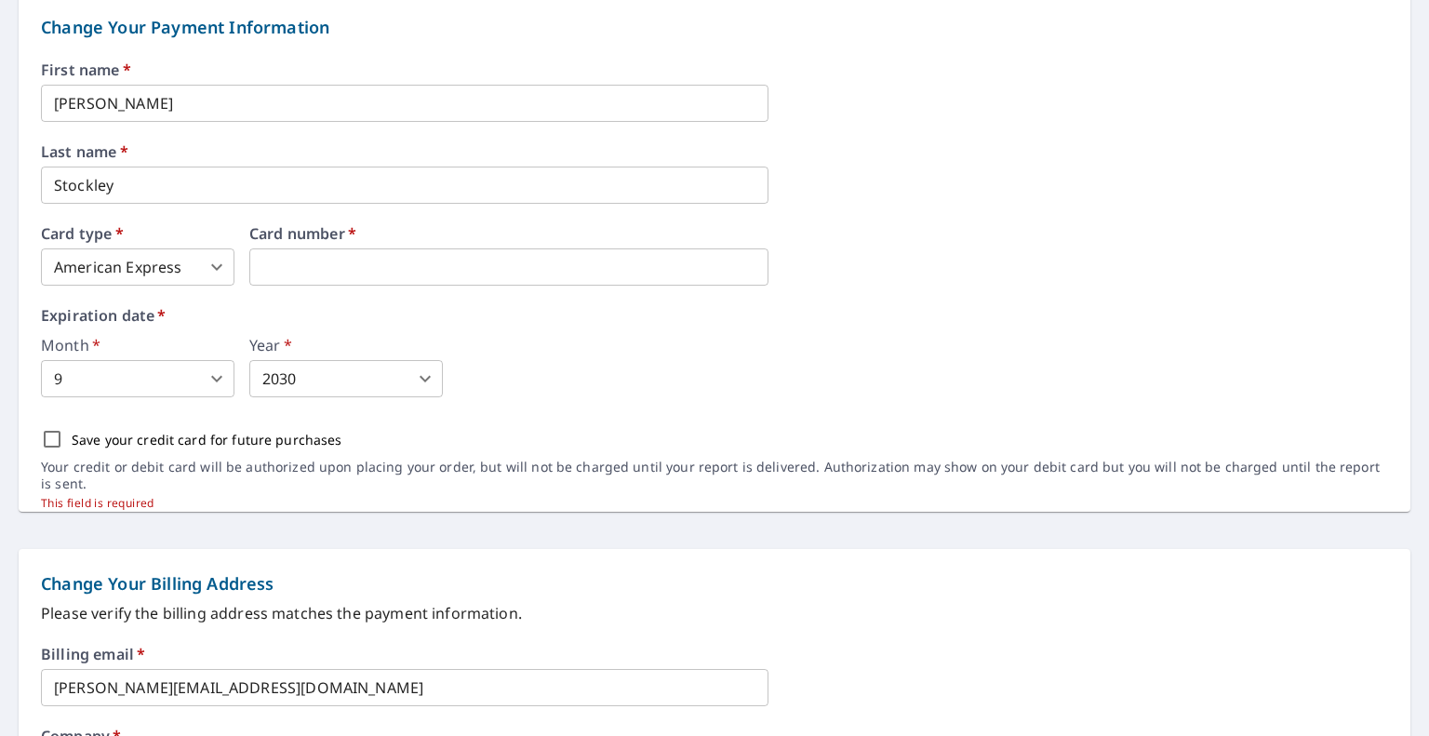
scroll to position [329, 0]
click at [47, 436] on input "Save your credit card for future purchases" at bounding box center [52, 439] width 39 height 39
checkbox input "true"
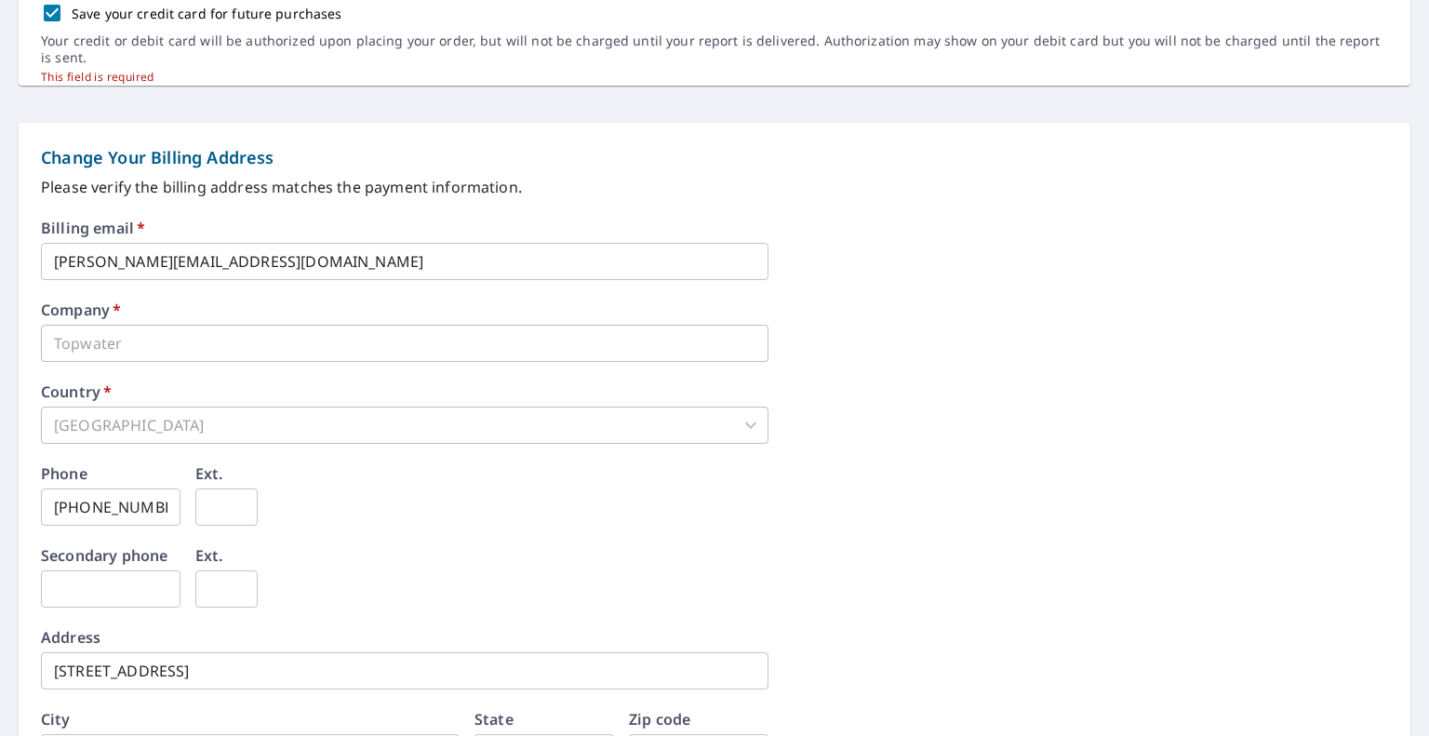
scroll to position [934, 0]
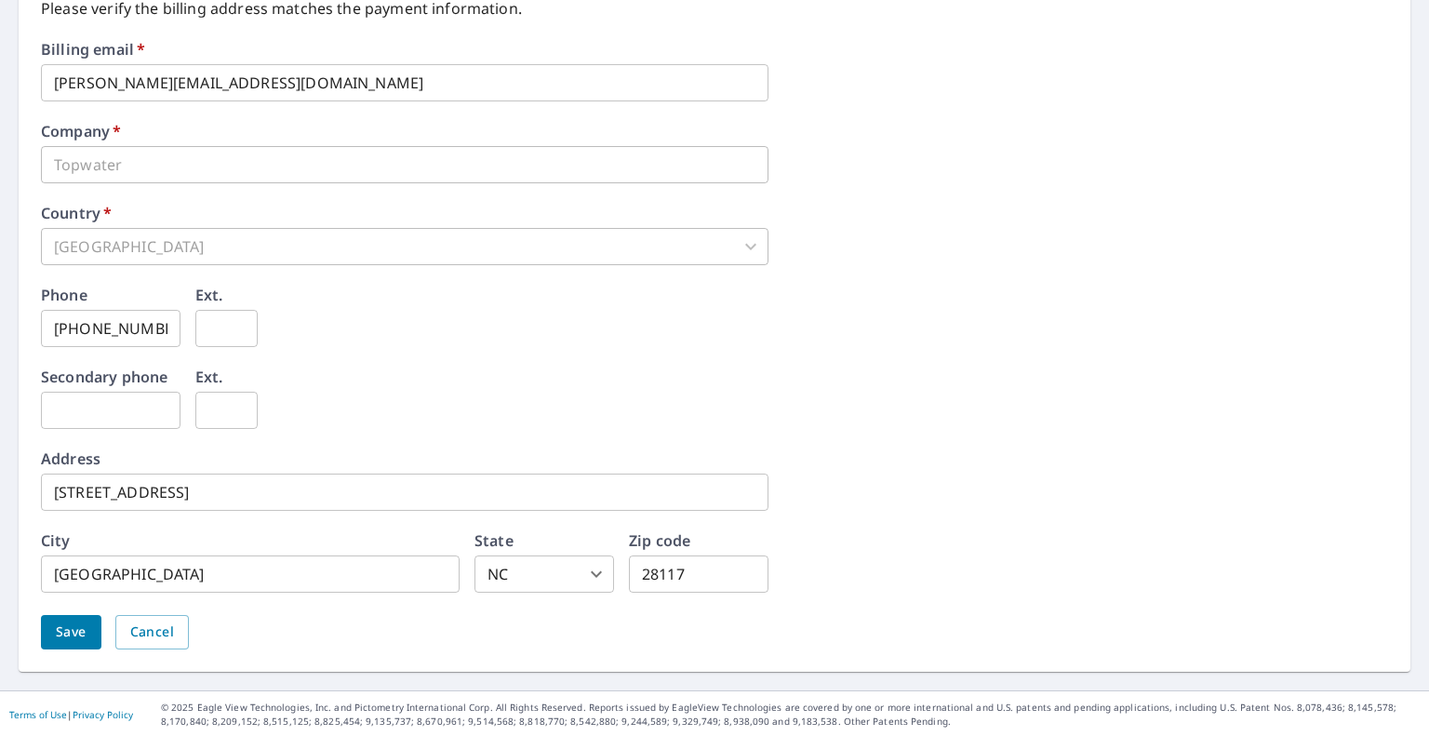
click at [87, 633] on button "Save" at bounding box center [71, 632] width 60 height 34
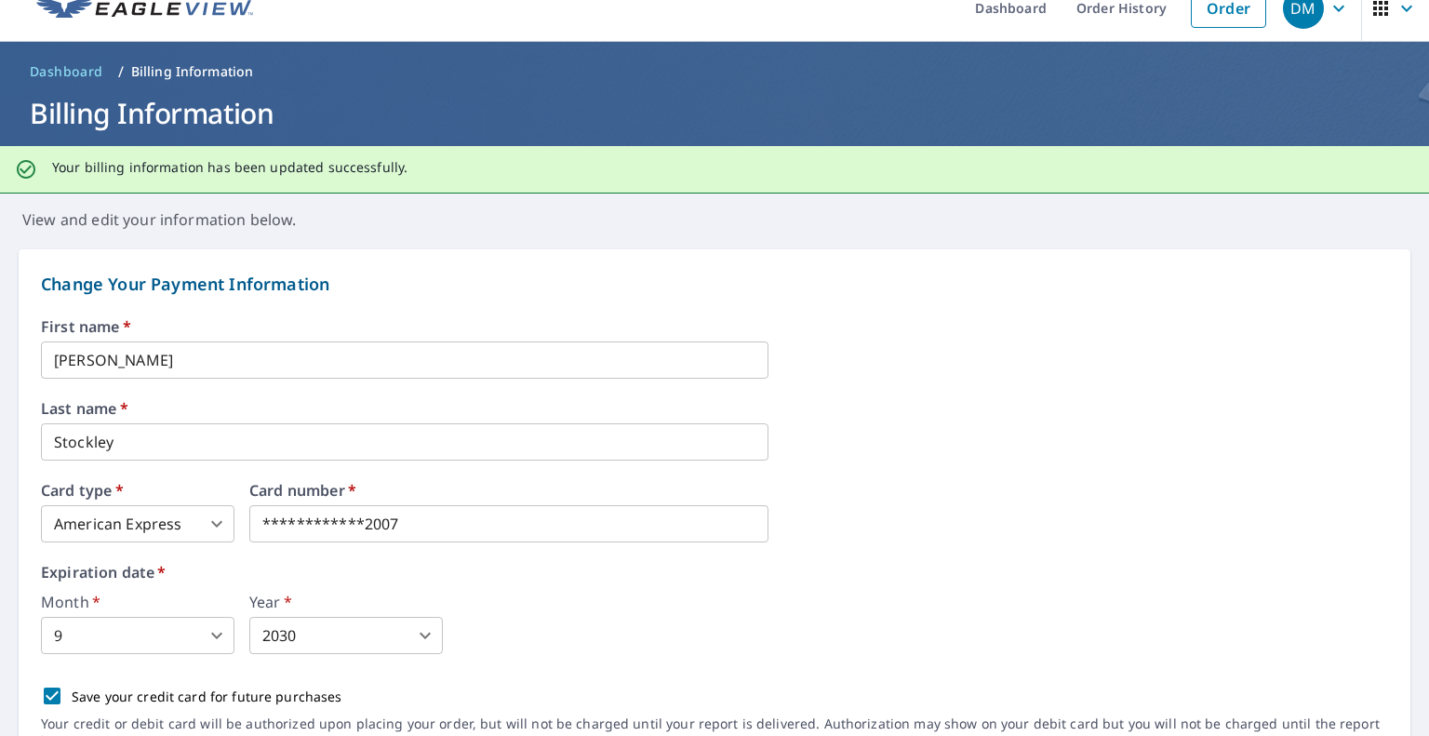
scroll to position [0, 0]
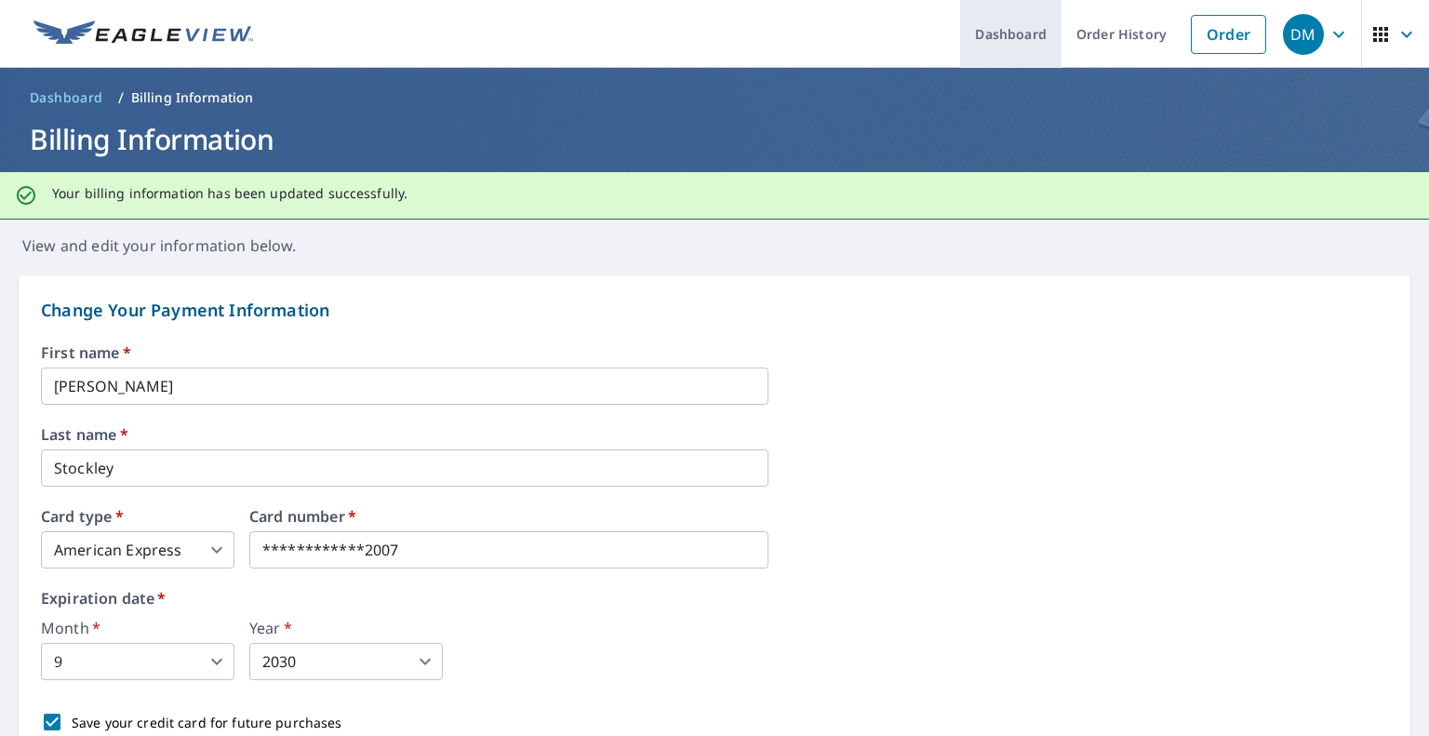
click at [987, 39] on link "Dashboard" at bounding box center [1010, 34] width 101 height 68
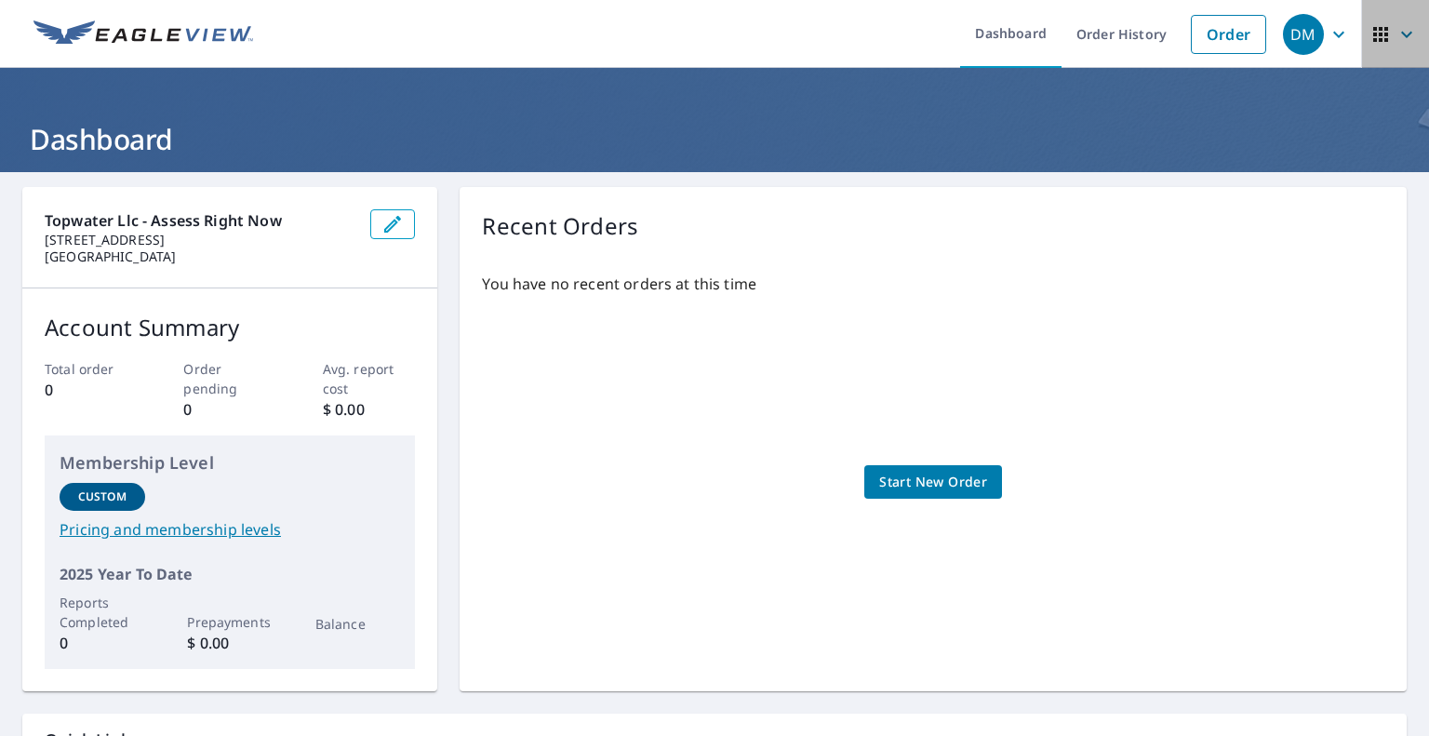
click at [1370, 41] on icon "button" at bounding box center [1381, 34] width 22 height 22
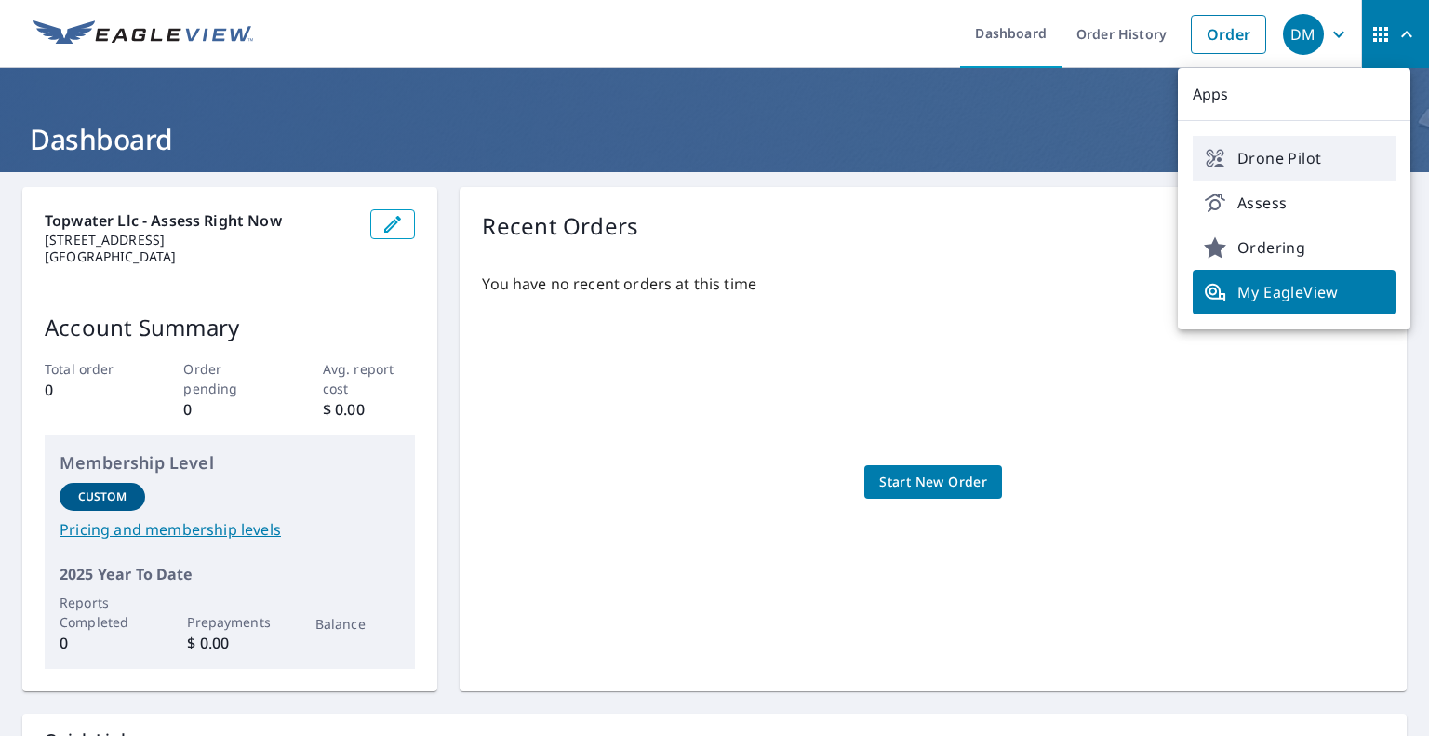
click at [1261, 154] on span "Drone Pilot" at bounding box center [1294, 158] width 181 height 22
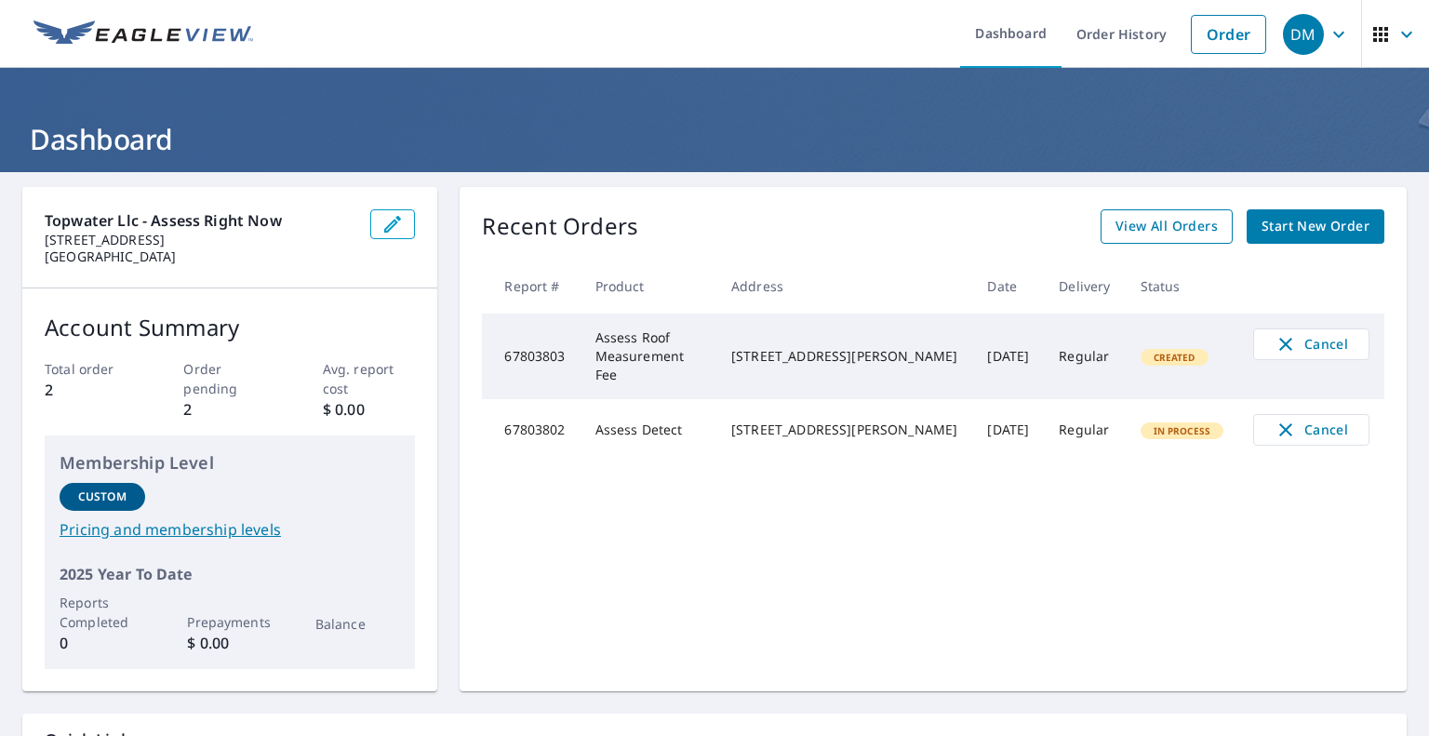
click at [1139, 230] on span "View All Orders" at bounding box center [1167, 226] width 102 height 23
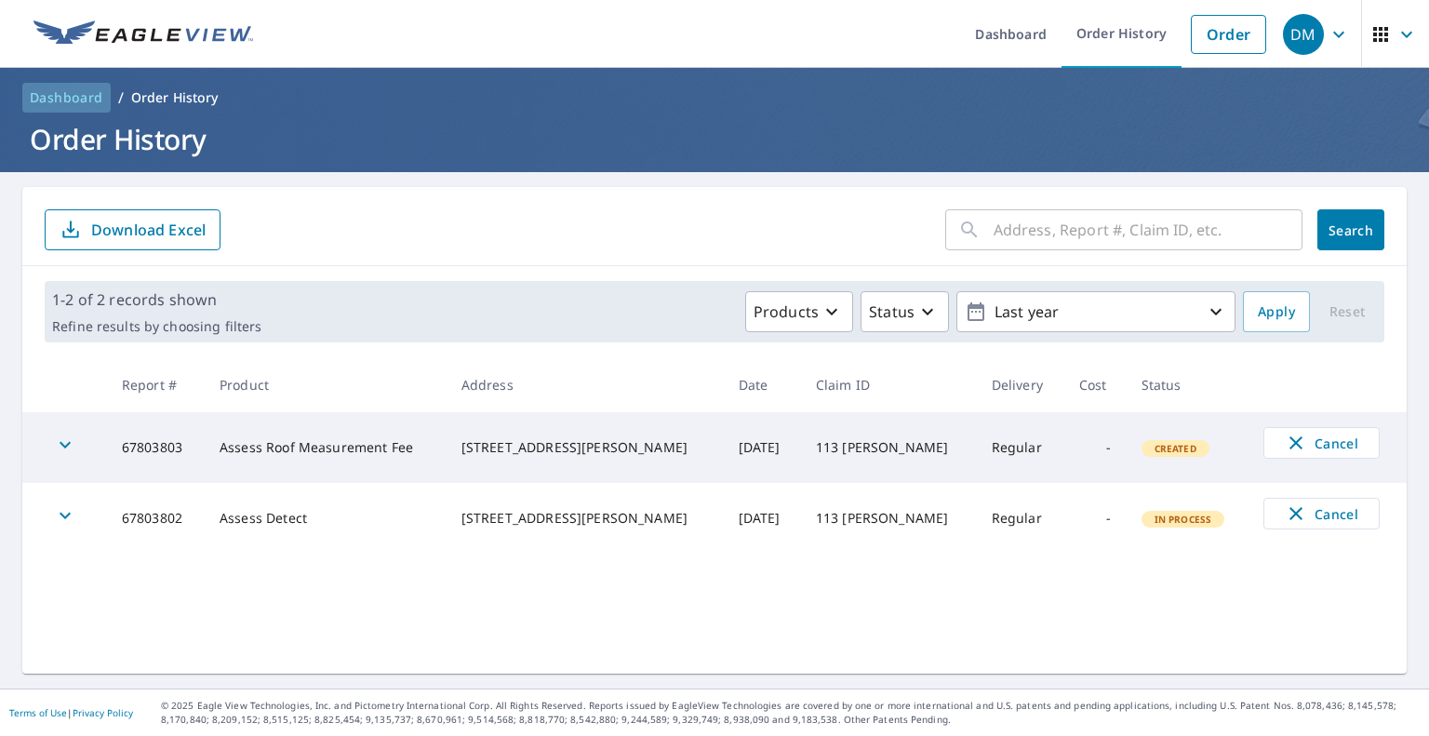
click at [73, 104] on span "Dashboard" at bounding box center [67, 97] width 74 height 19
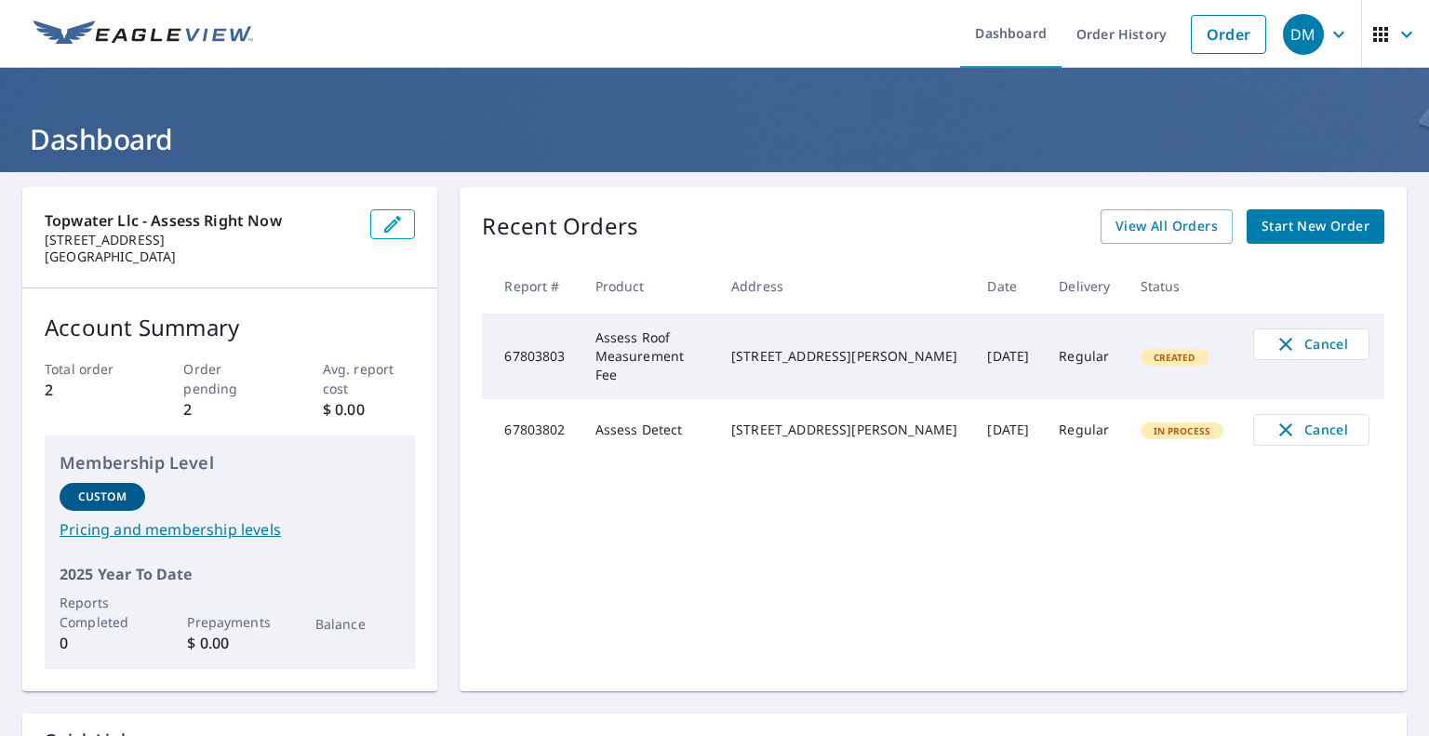
click at [190, 528] on link "Pricing and membership levels" at bounding box center [230, 529] width 341 height 22
click at [1290, 37] on div "DM" at bounding box center [1303, 34] width 41 height 41
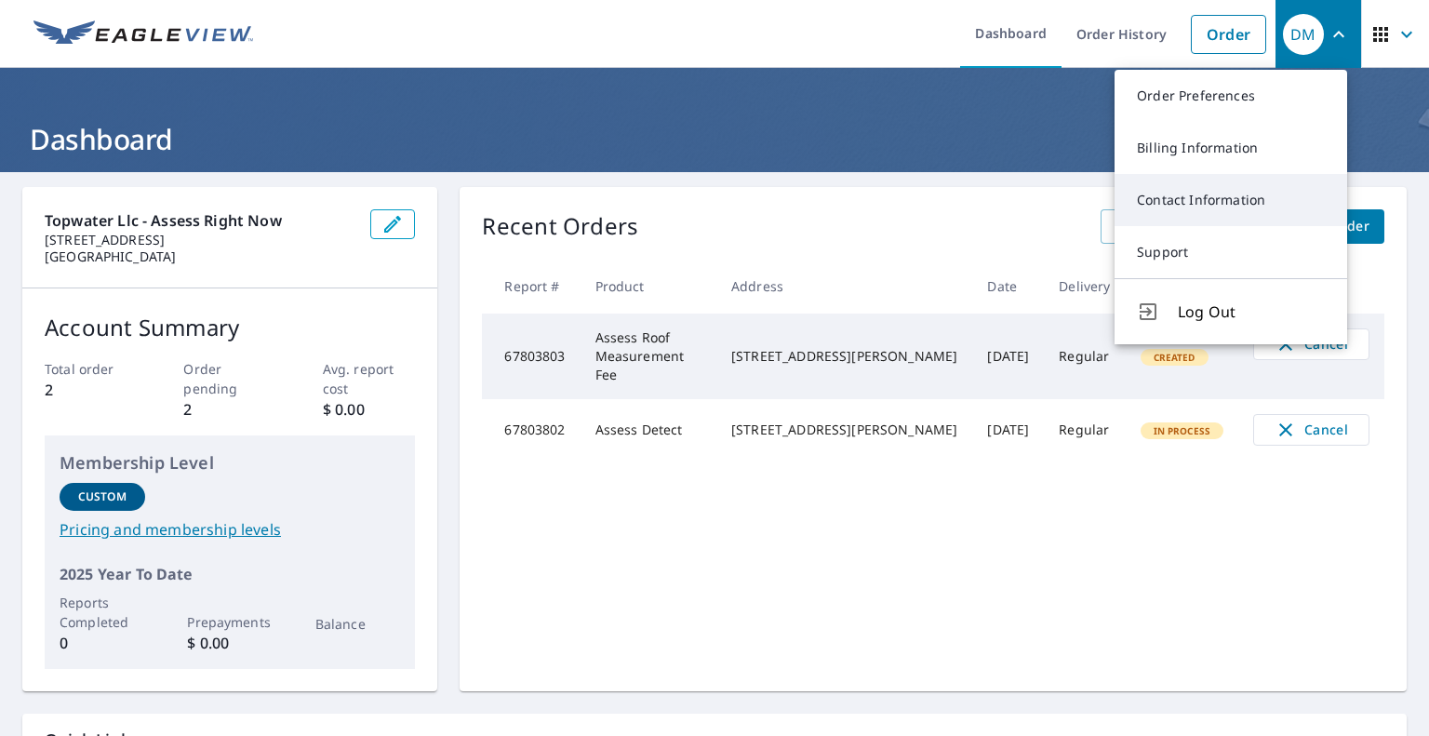
click at [1198, 195] on link "Contact Information" at bounding box center [1231, 200] width 233 height 52
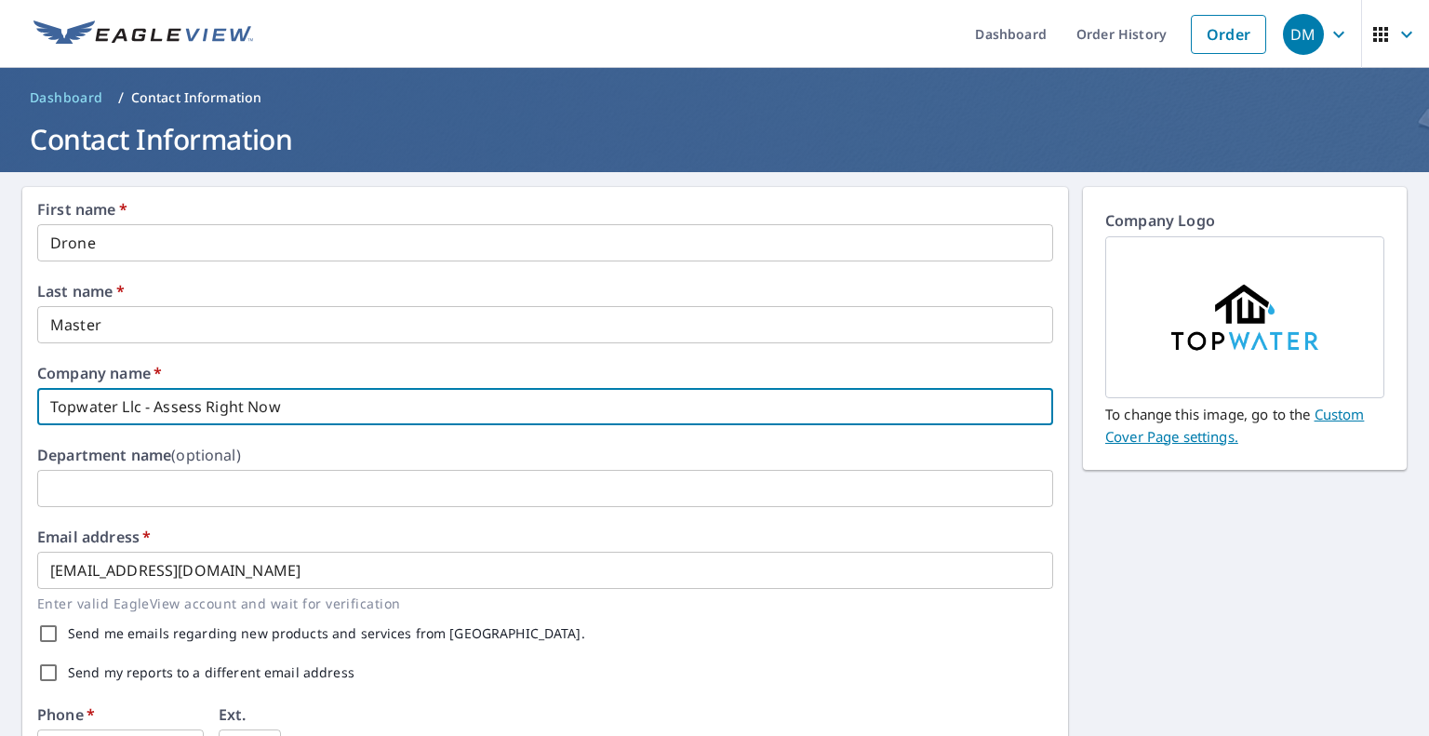
drag, startPoint x: 1198, startPoint y: 195, endPoint x: 320, endPoint y: 406, distance: 902.4
click at [320, 406] on input "Topwater Llc - Assess Right Now" at bounding box center [545, 406] width 1016 height 37
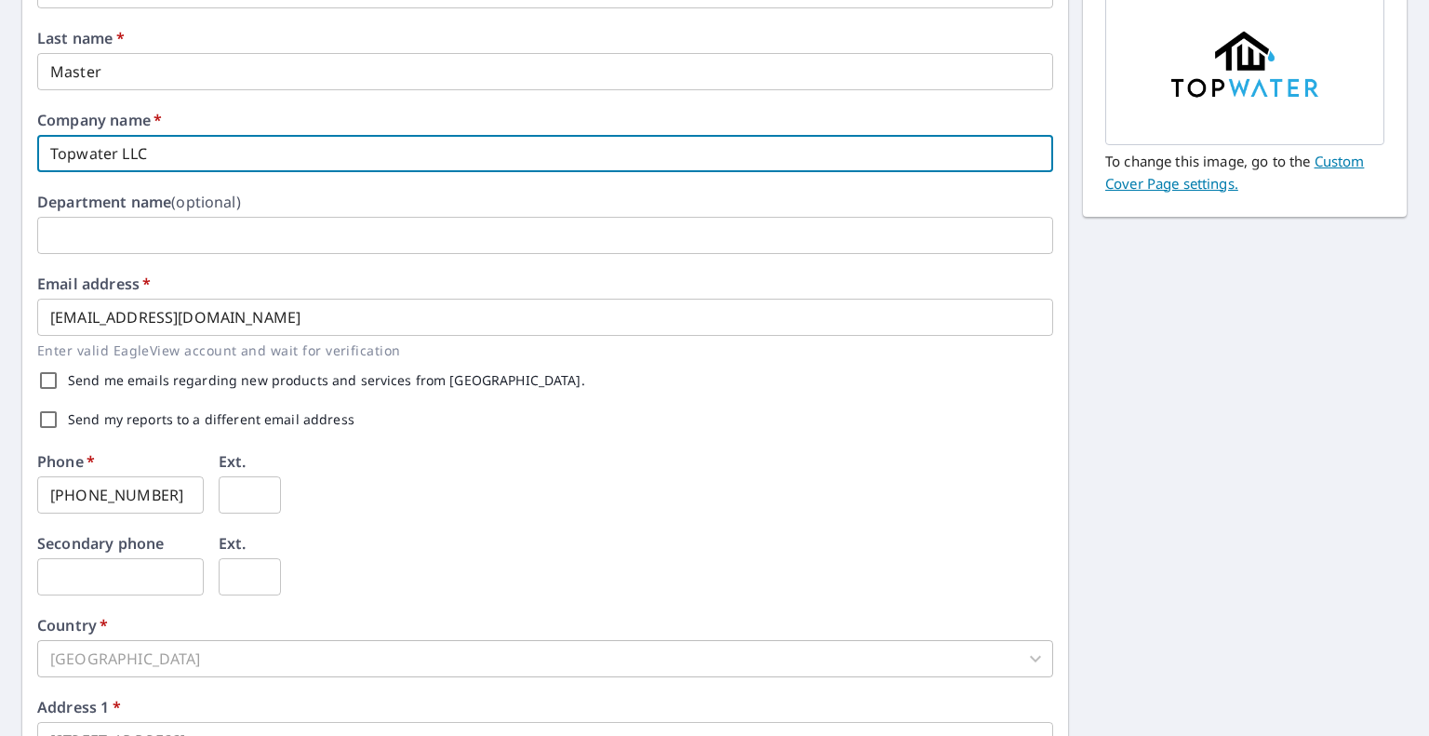
scroll to position [256, 0]
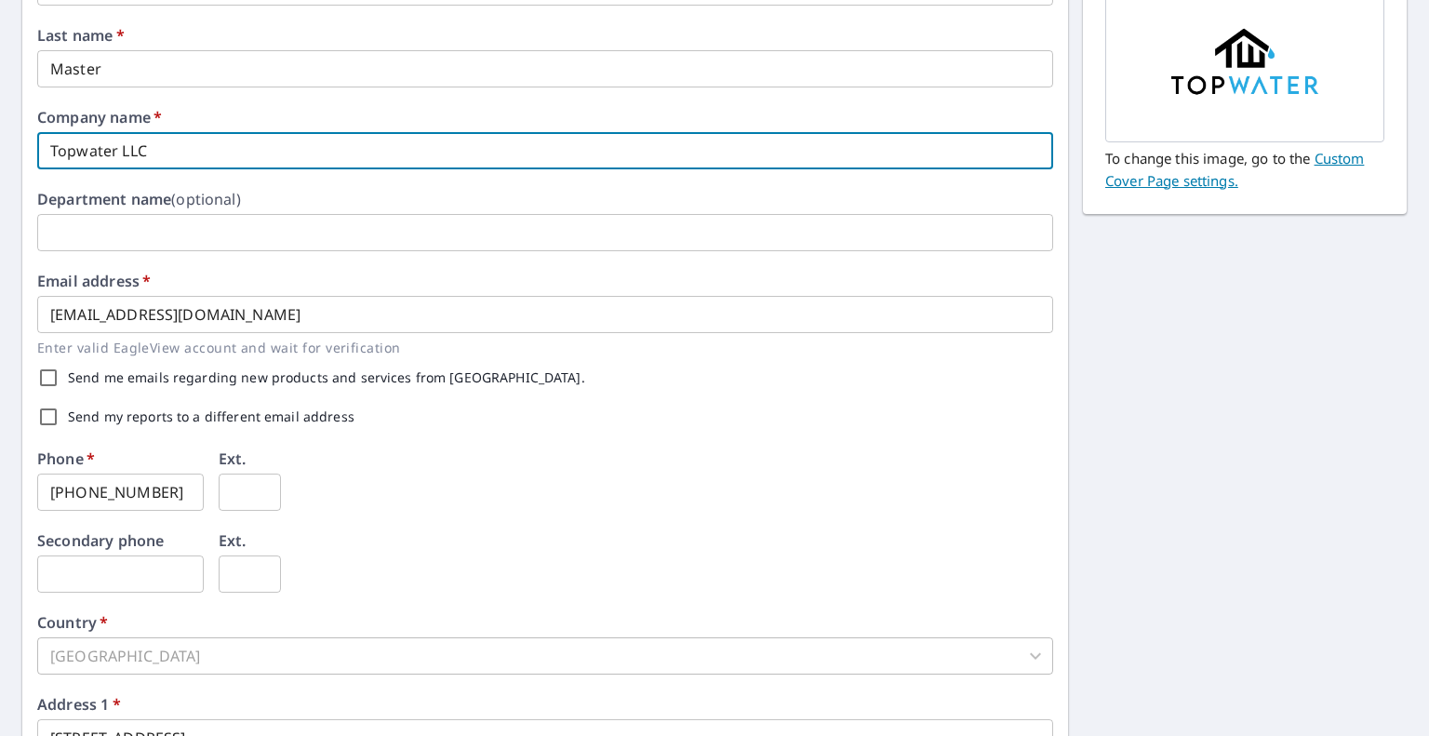
type input "Topwater LLC"
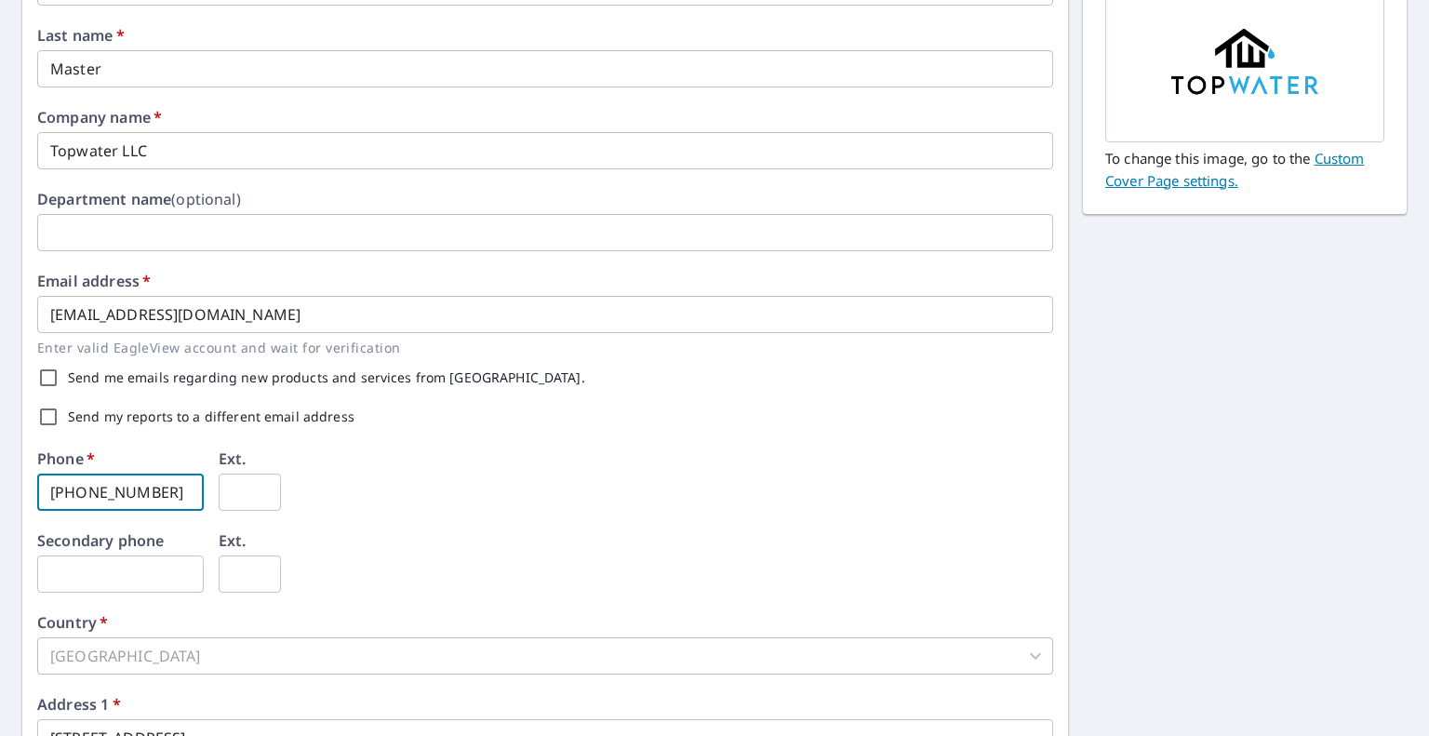
drag, startPoint x: 164, startPoint y: 490, endPoint x: 0, endPoint y: 484, distance: 163.9
click at [0, 484] on div "First name   * Drone ​ Last name   * Master ​ Company name   * Topwater LLC ​ D…" at bounding box center [714, 461] width 1429 height 1091
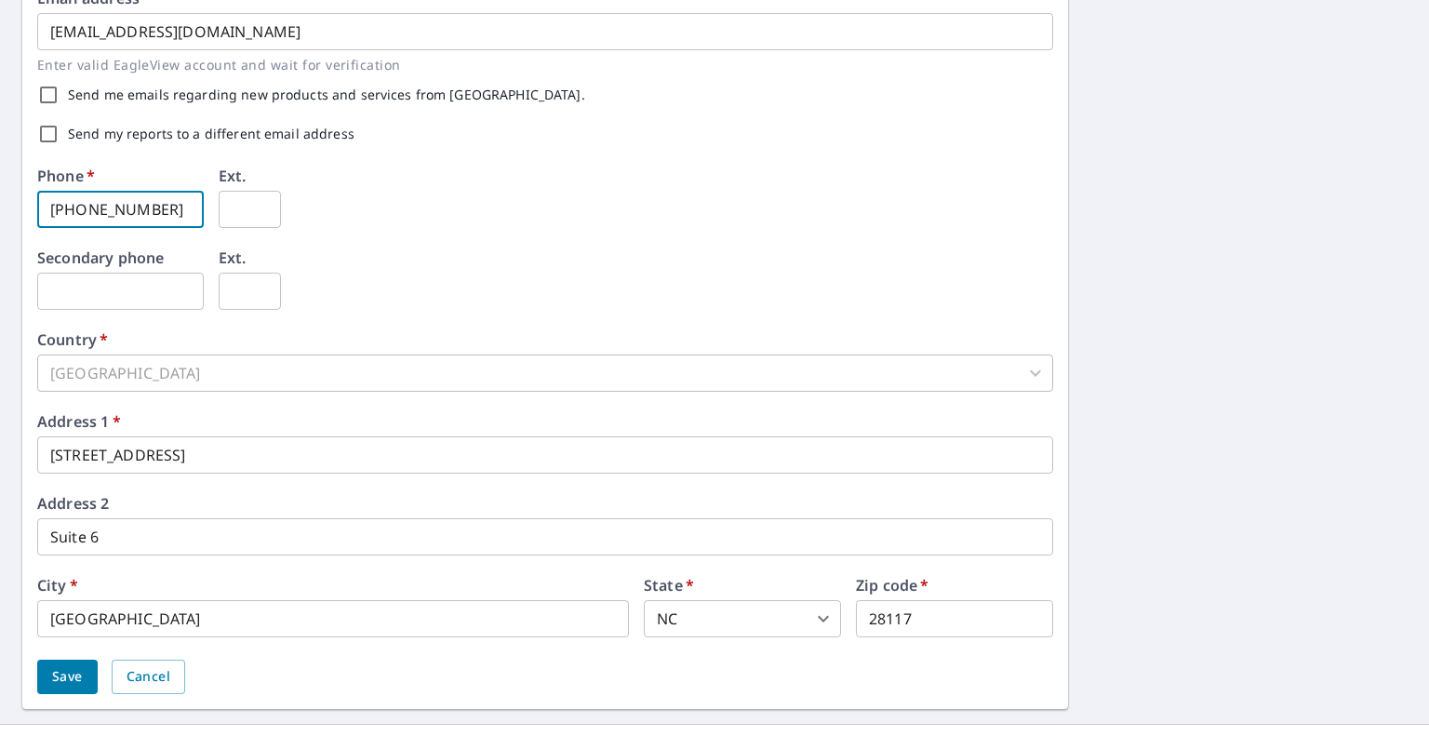
scroll to position [573, 0]
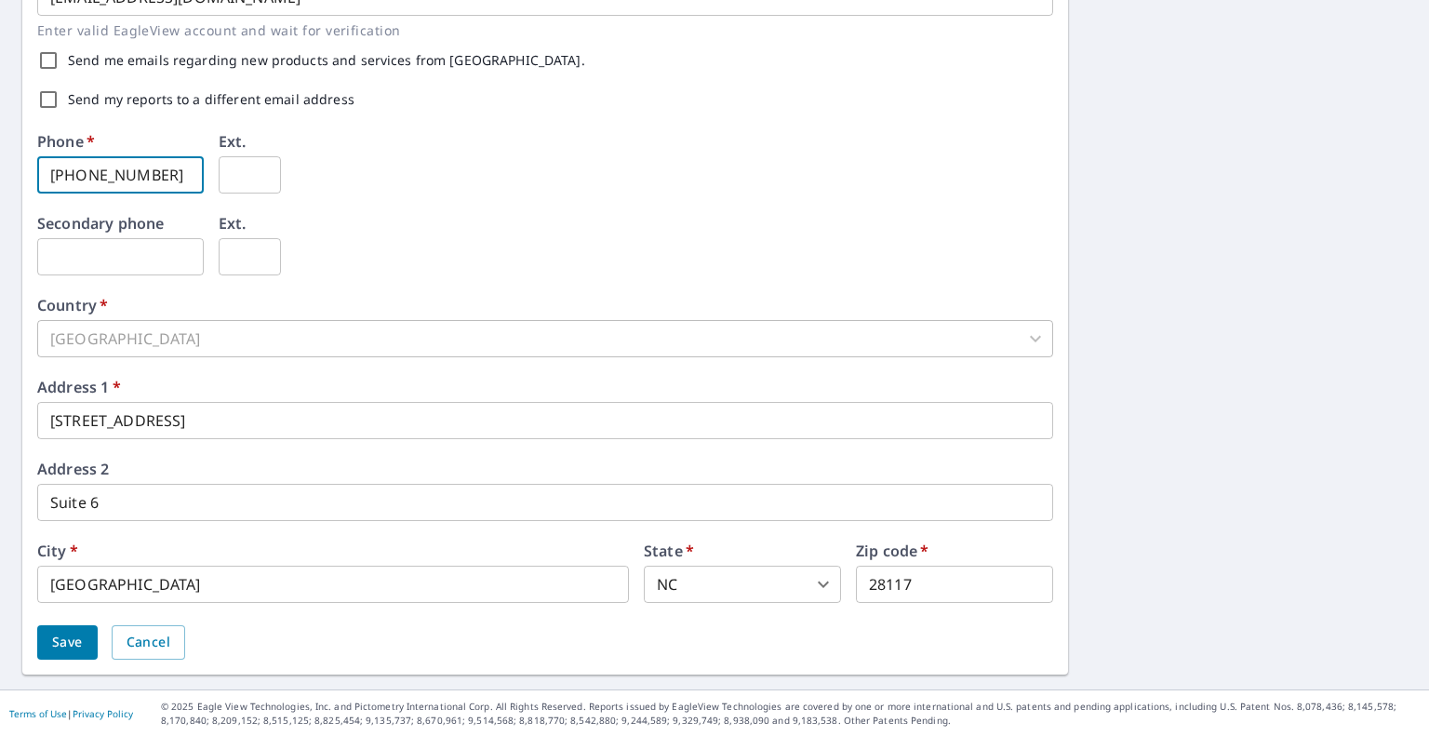
type input "704-520-7663"
click at [68, 652] on span "Save" at bounding box center [67, 642] width 31 height 23
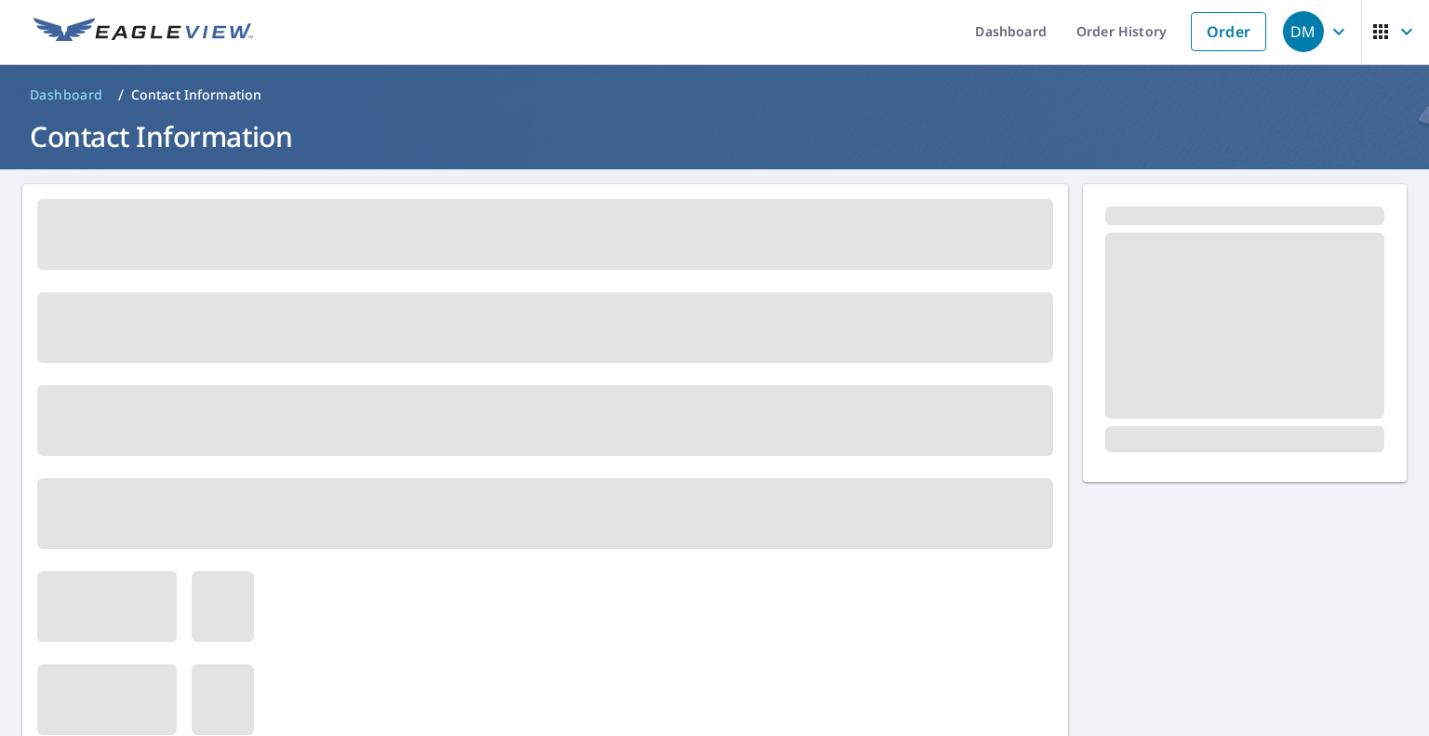
scroll to position [0, 0]
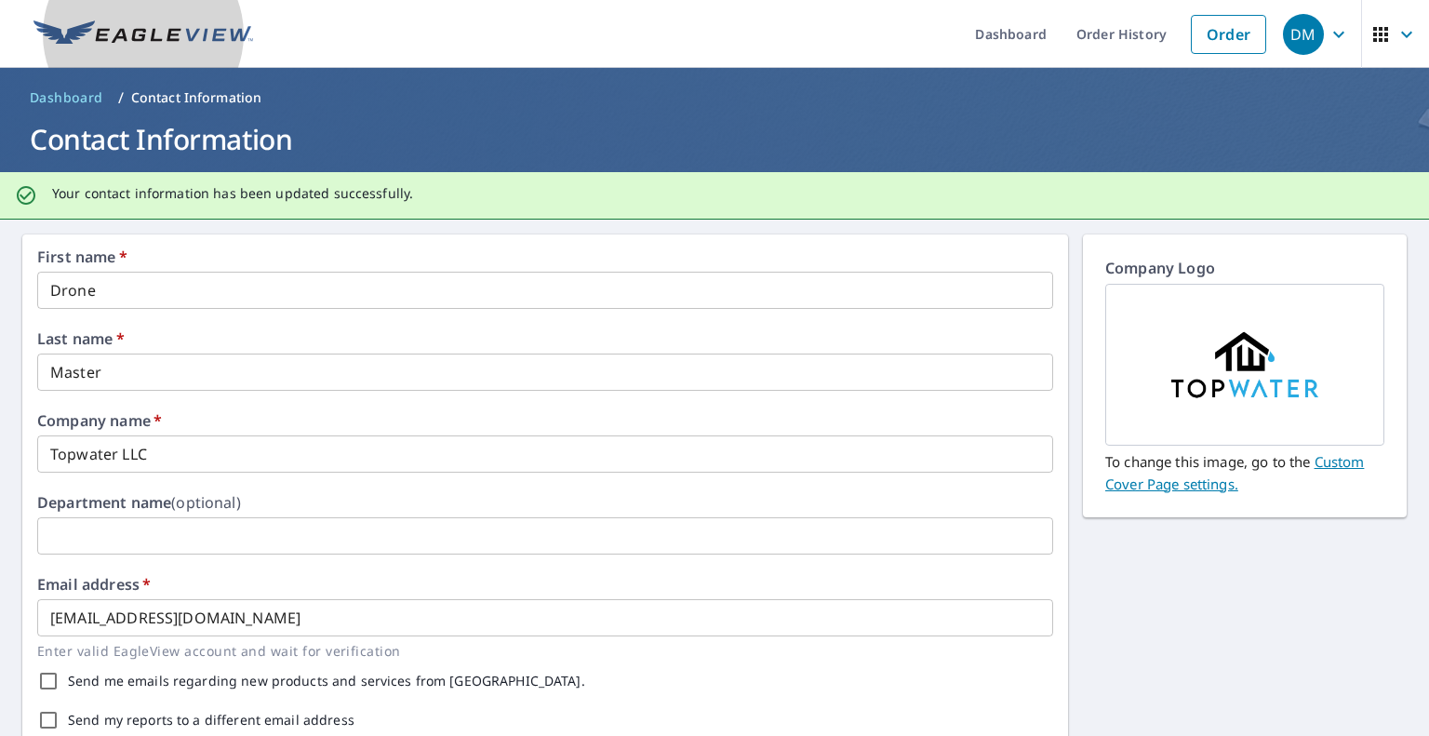
click at [86, 30] on img at bounding box center [144, 34] width 220 height 28
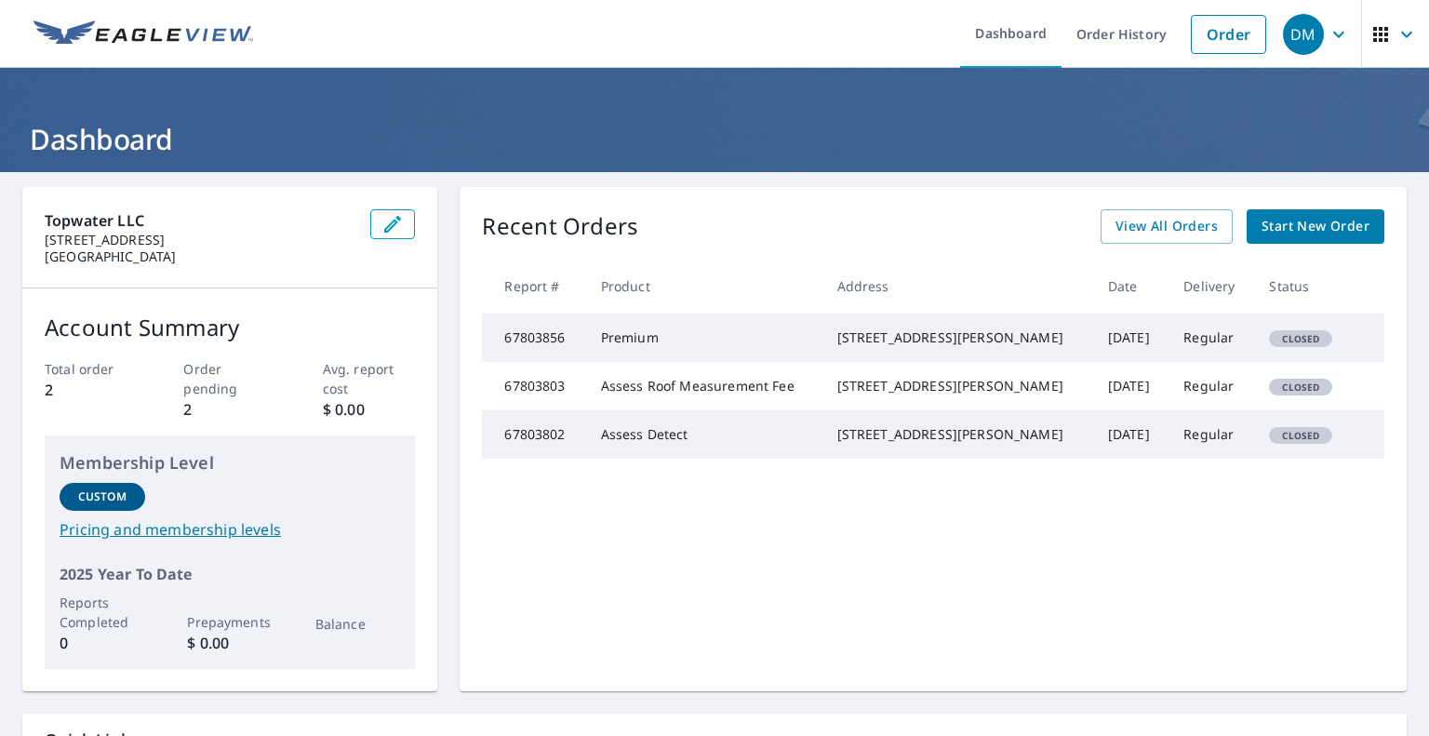
drag, startPoint x: 475, startPoint y: 13, endPoint x: 495, endPoint y: 16, distance: 20.7
drag, startPoint x: 495, startPoint y: 16, endPoint x: 814, endPoint y: 36, distance: 319.9
click at [814, 36] on ul "Dashboard Order History Order" at bounding box center [770, 34] width 1012 height 68
click at [1374, 37] on icon "button" at bounding box center [1381, 34] width 15 height 15
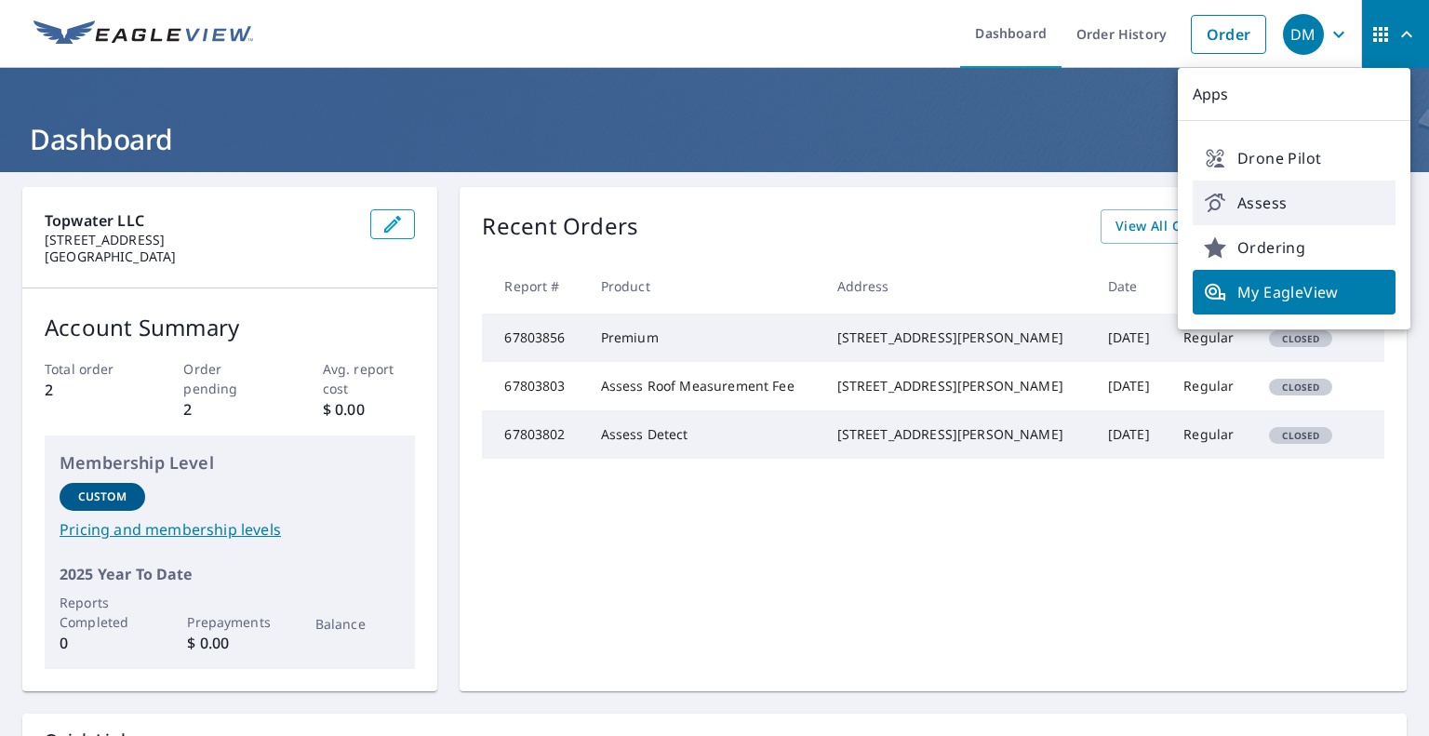
click at [1259, 214] on link "Assess" at bounding box center [1294, 203] width 203 height 45
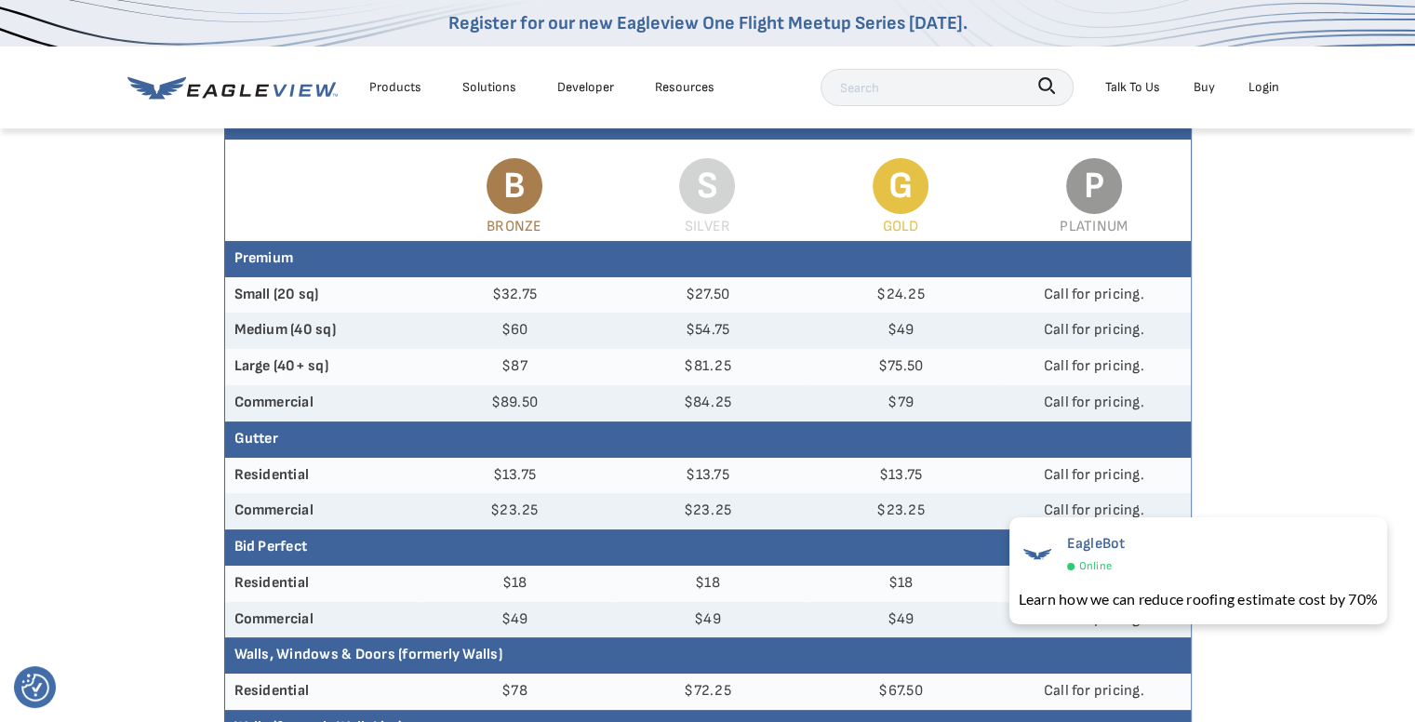
scroll to position [203, 7]
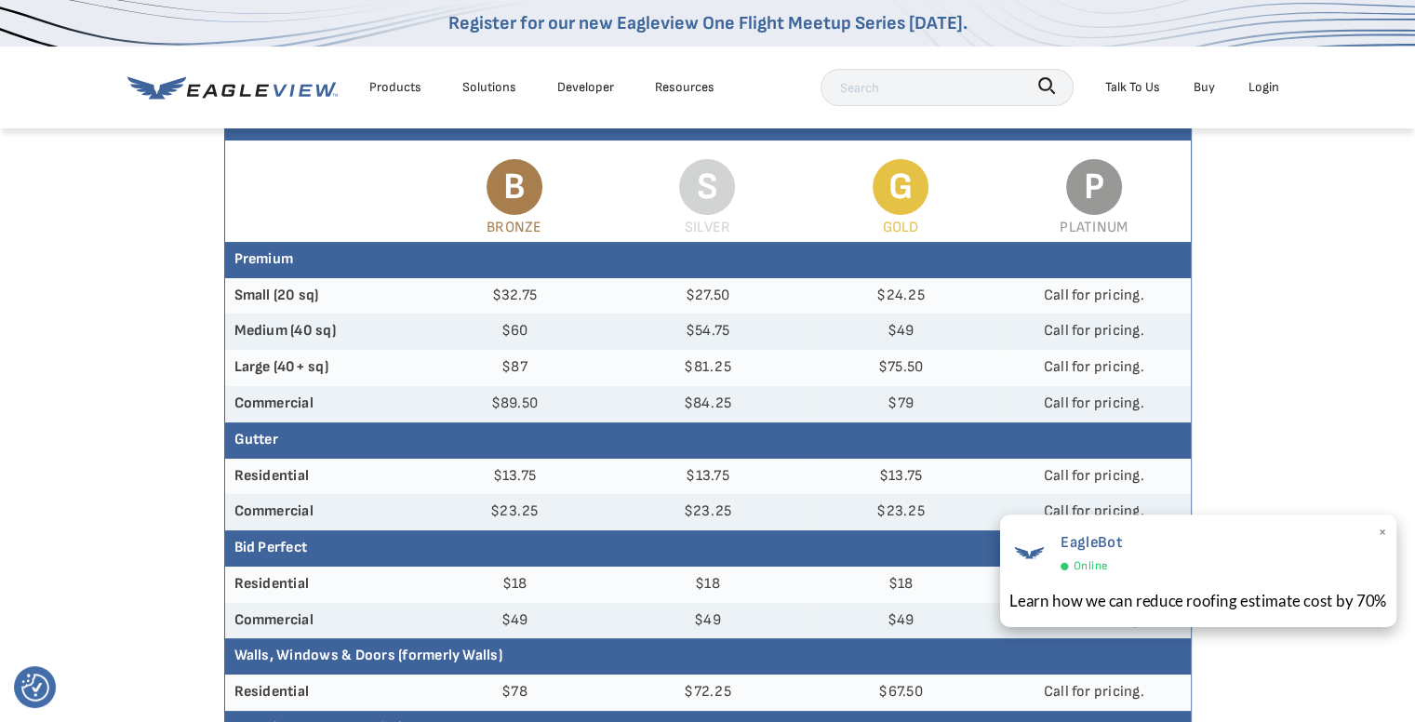
click at [1381, 534] on span "×" at bounding box center [1382, 534] width 10 height 28
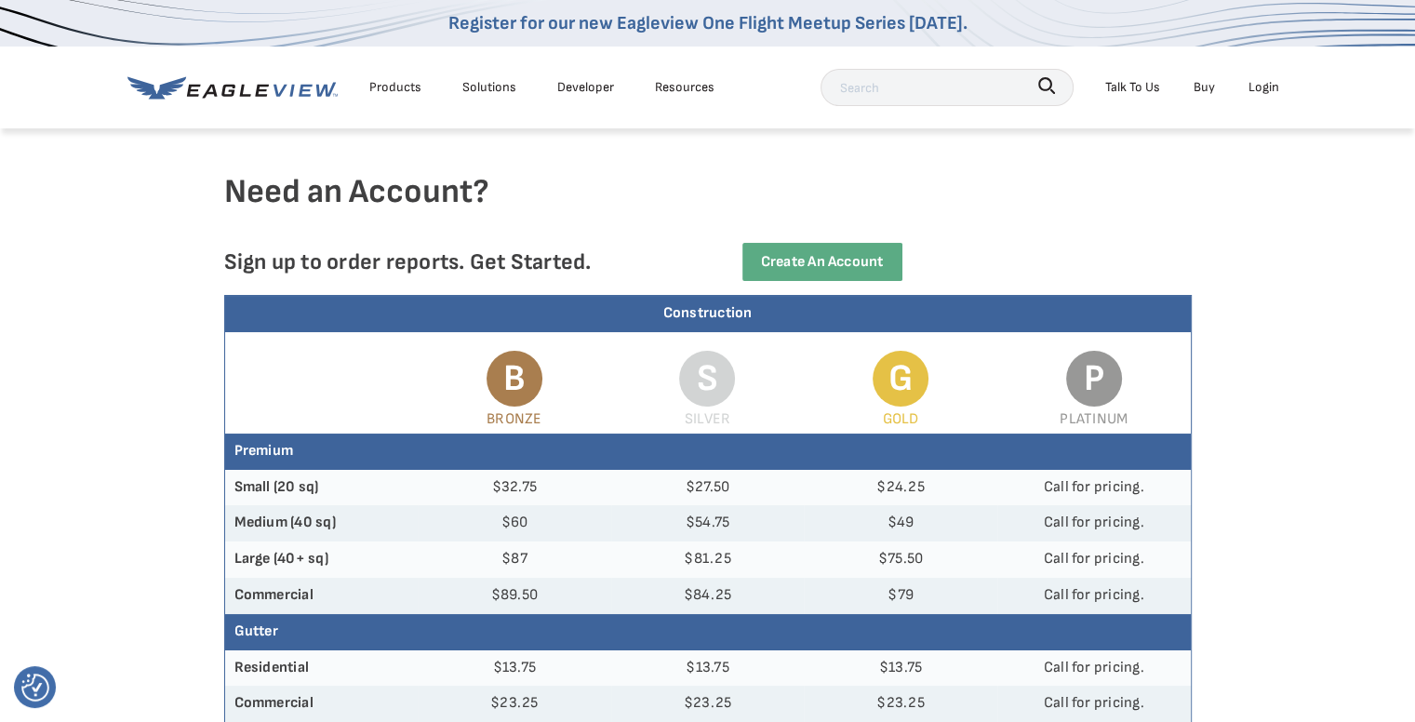
scroll to position [15, 7]
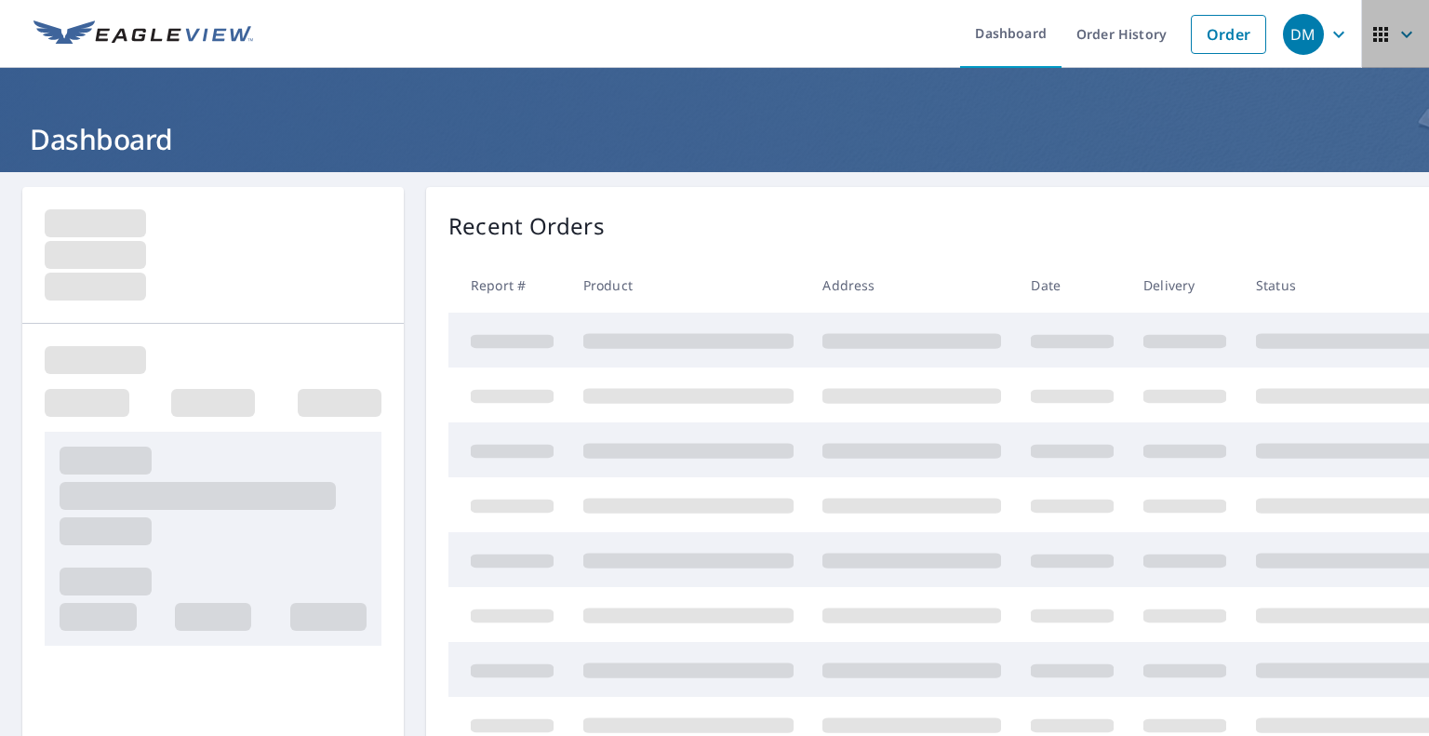
click at [1370, 36] on icon "button" at bounding box center [1381, 34] width 22 height 22
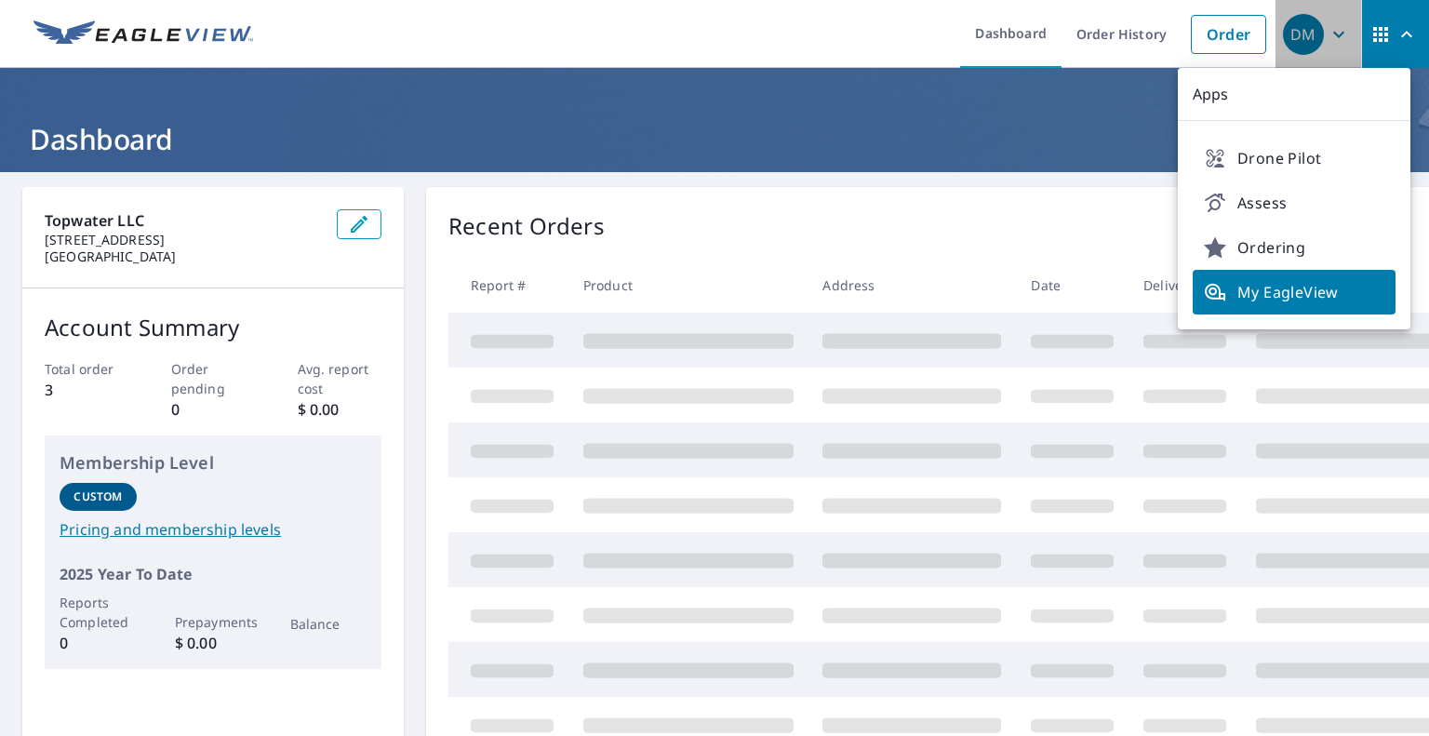
click at [1307, 29] on div "DM" at bounding box center [1303, 34] width 41 height 41
